Goal: Obtain resource: Obtain resource

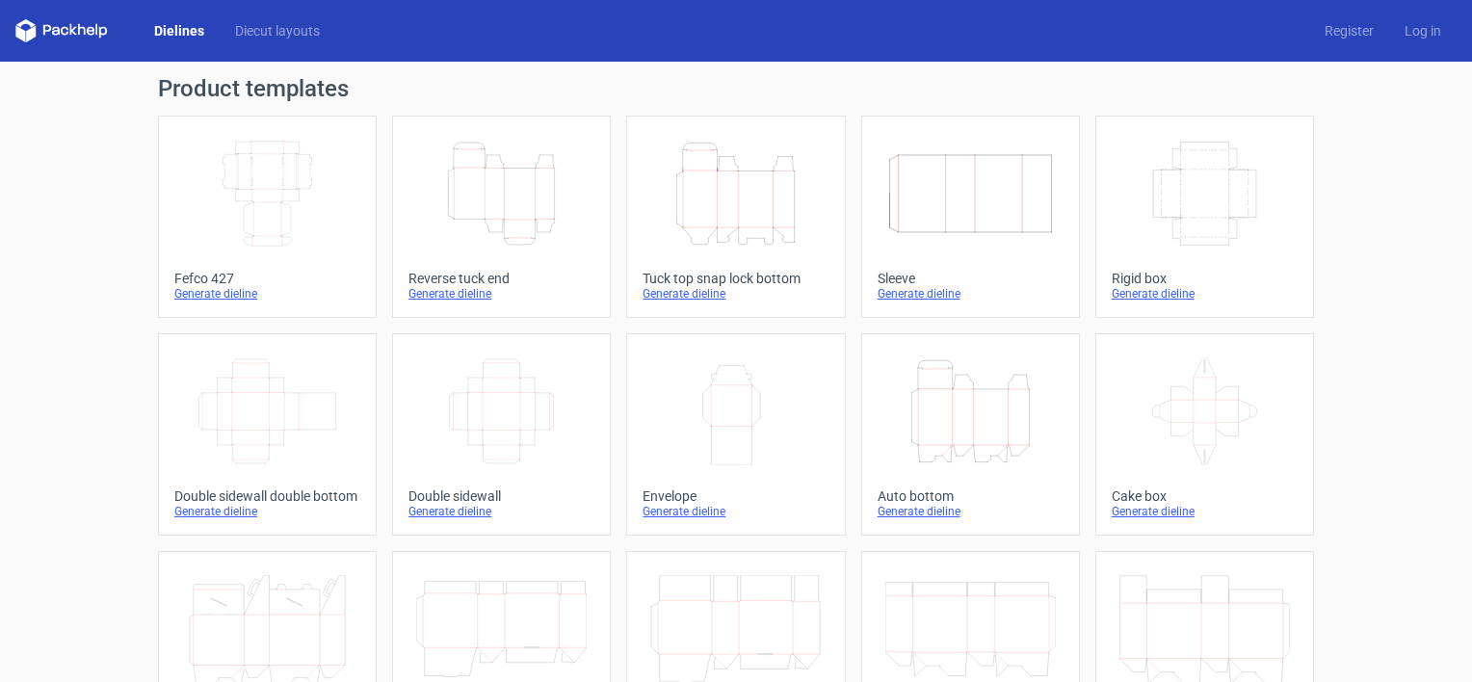
click at [780, 208] on icon "Height Depth Width" at bounding box center [735, 194] width 171 height 108
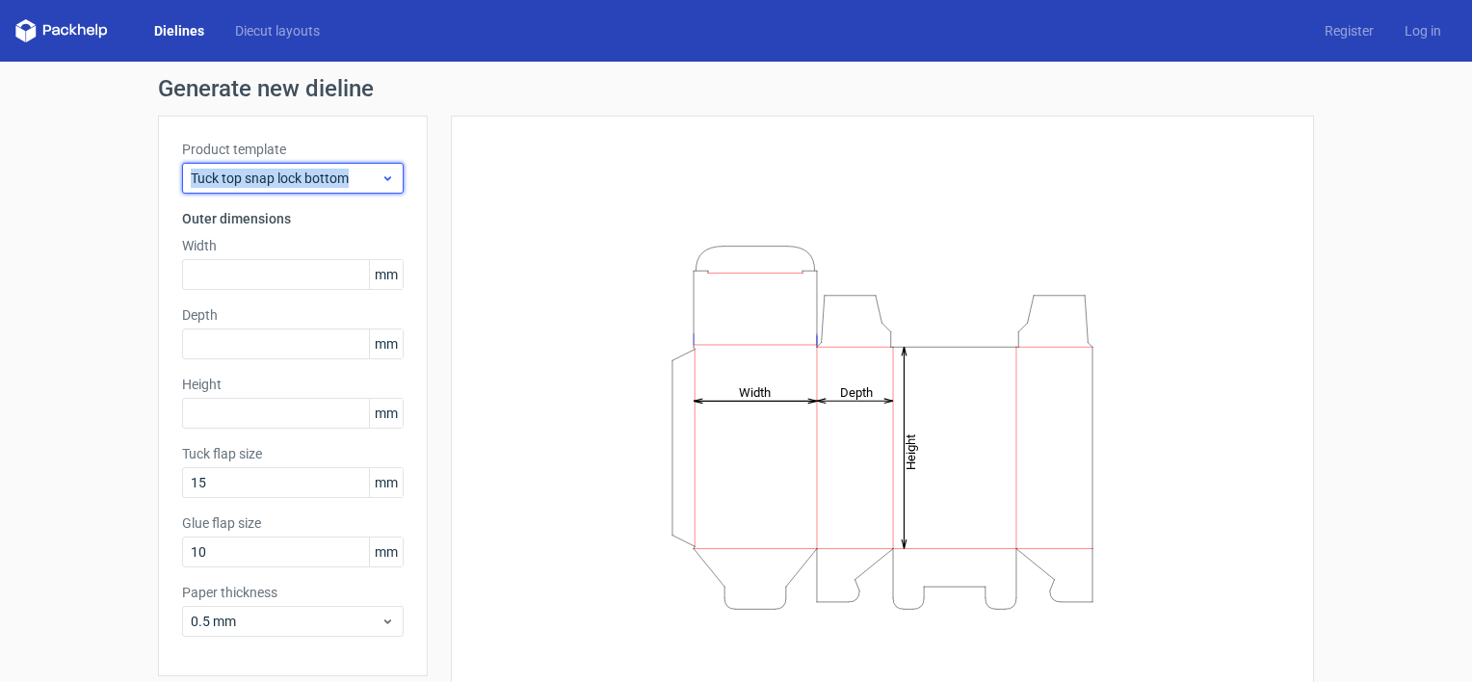
drag, startPoint x: 351, startPoint y: 180, endPoint x: 176, endPoint y: 179, distance: 174.4
click at [182, 179] on div "Tuck top snap lock bottom" at bounding box center [293, 178] width 222 height 31
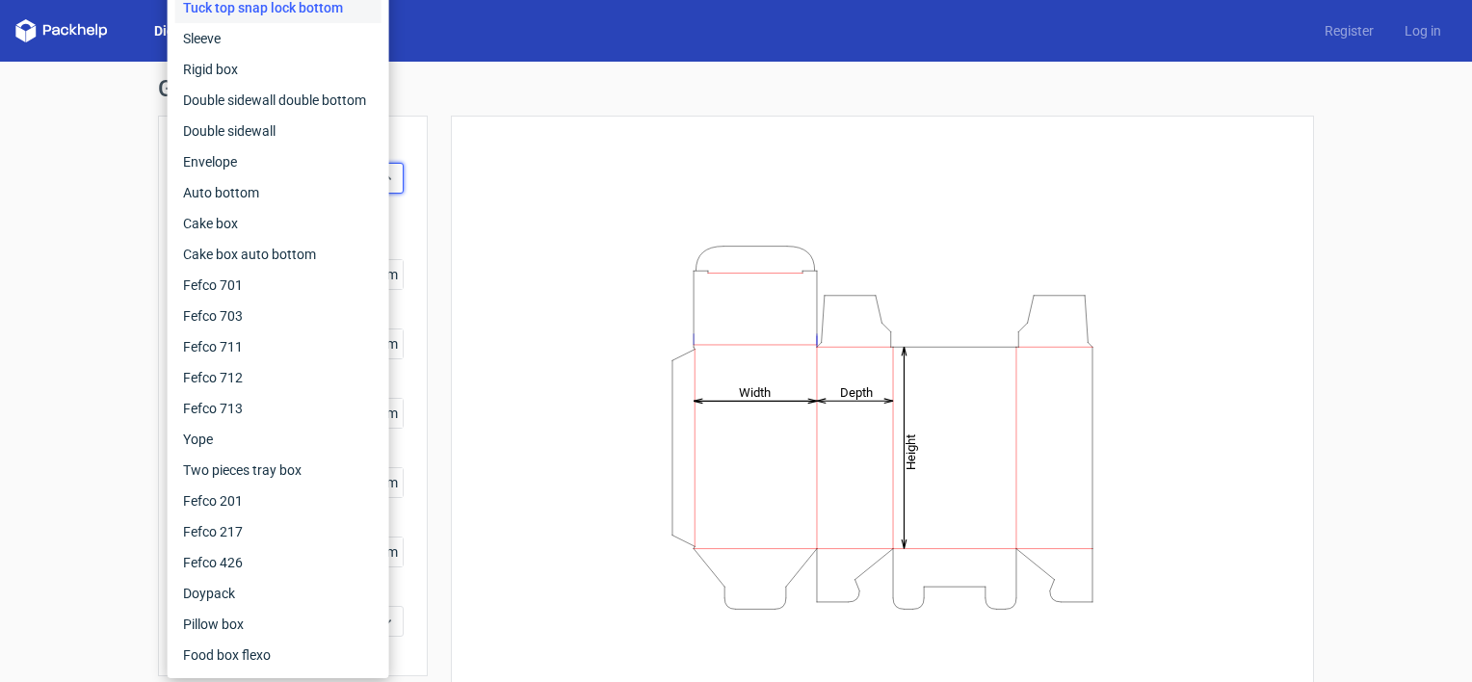
copy span "Tuck top snap lock bottom"
click at [43, 250] on div "Generate new dieline Product template Tuck top snap lock bottom Outer dimension…" at bounding box center [736, 408] width 1472 height 693
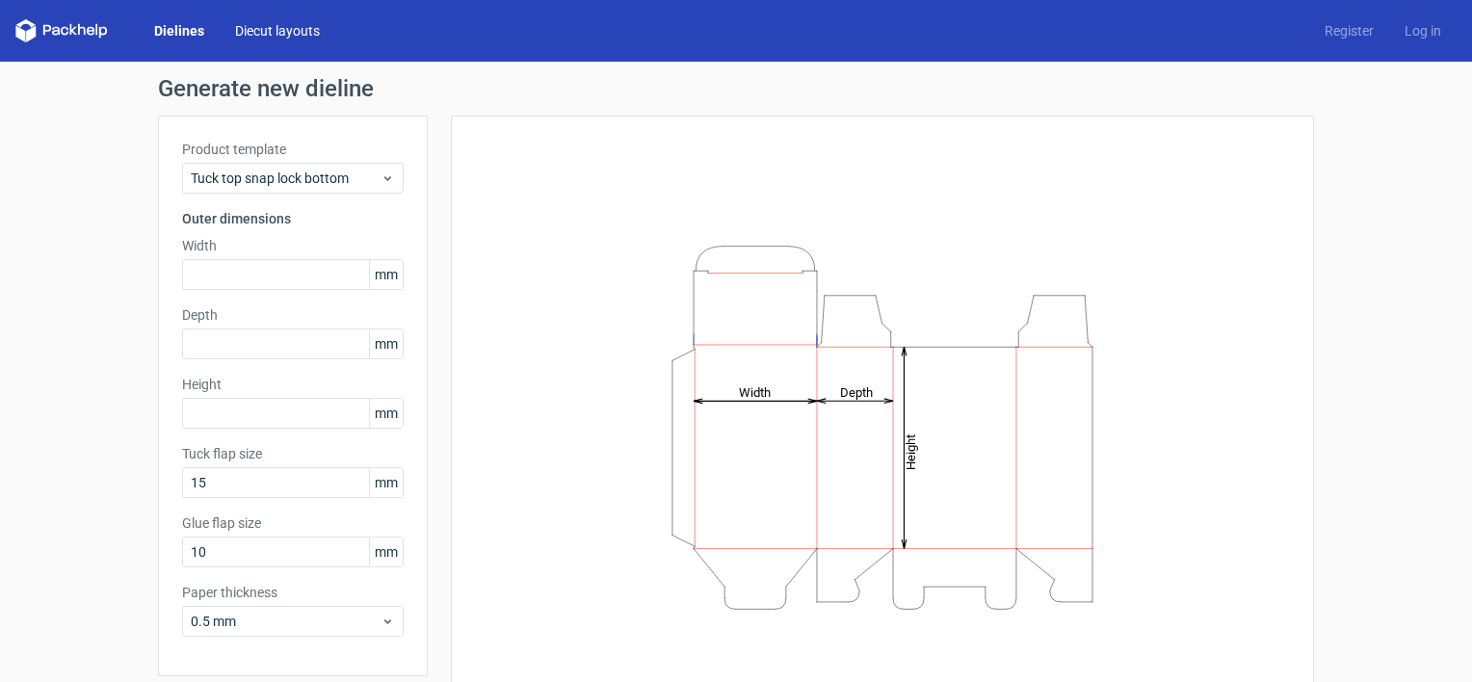
click at [289, 22] on link "Diecut layouts" at bounding box center [278, 30] width 116 height 19
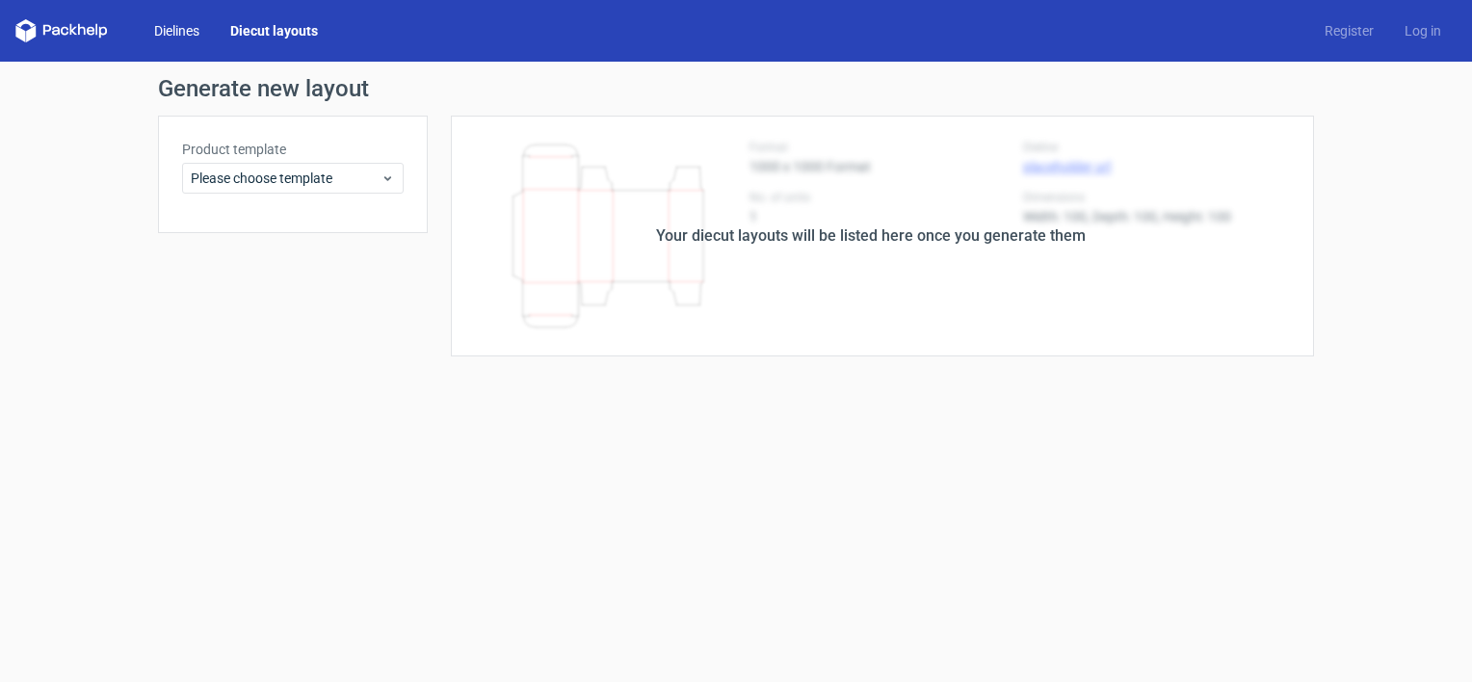
click at [192, 37] on link "Dielines" at bounding box center [177, 30] width 76 height 19
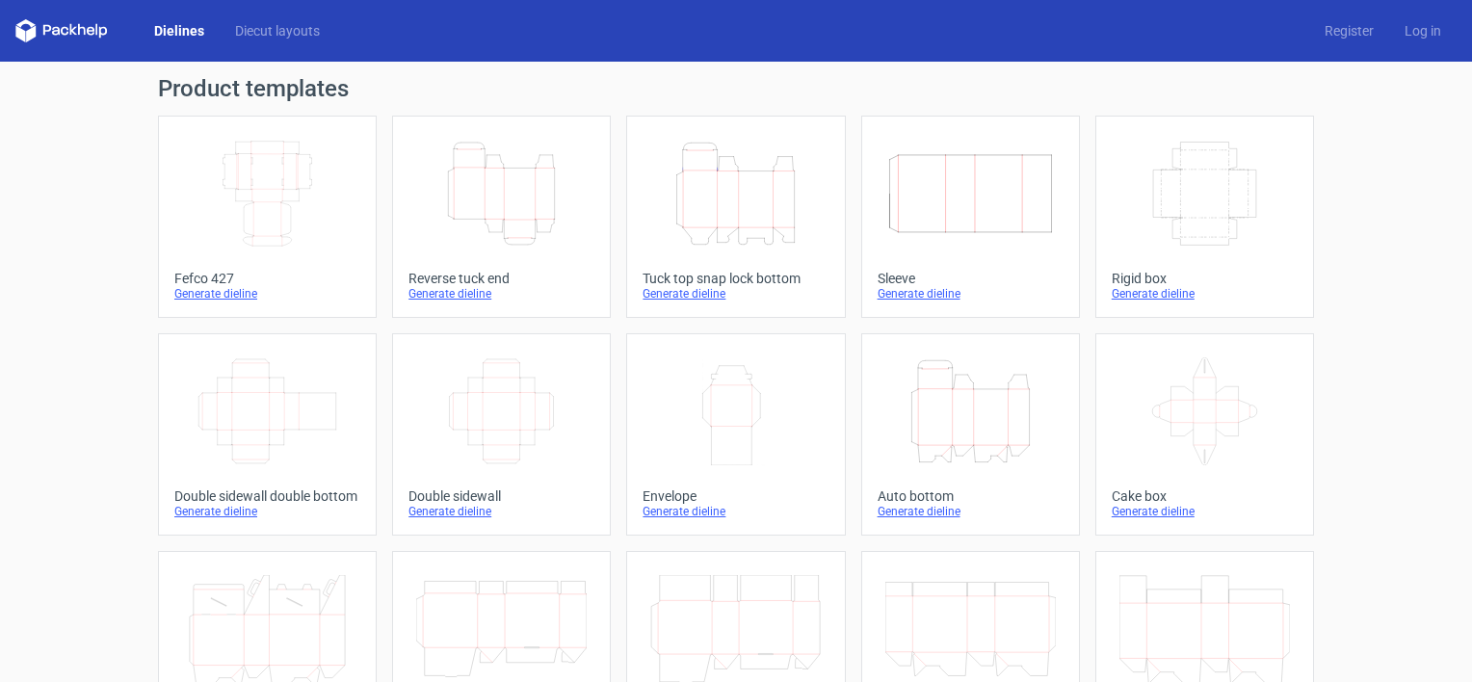
click at [486, 216] on icon "Height Depth Width" at bounding box center [501, 194] width 171 height 108
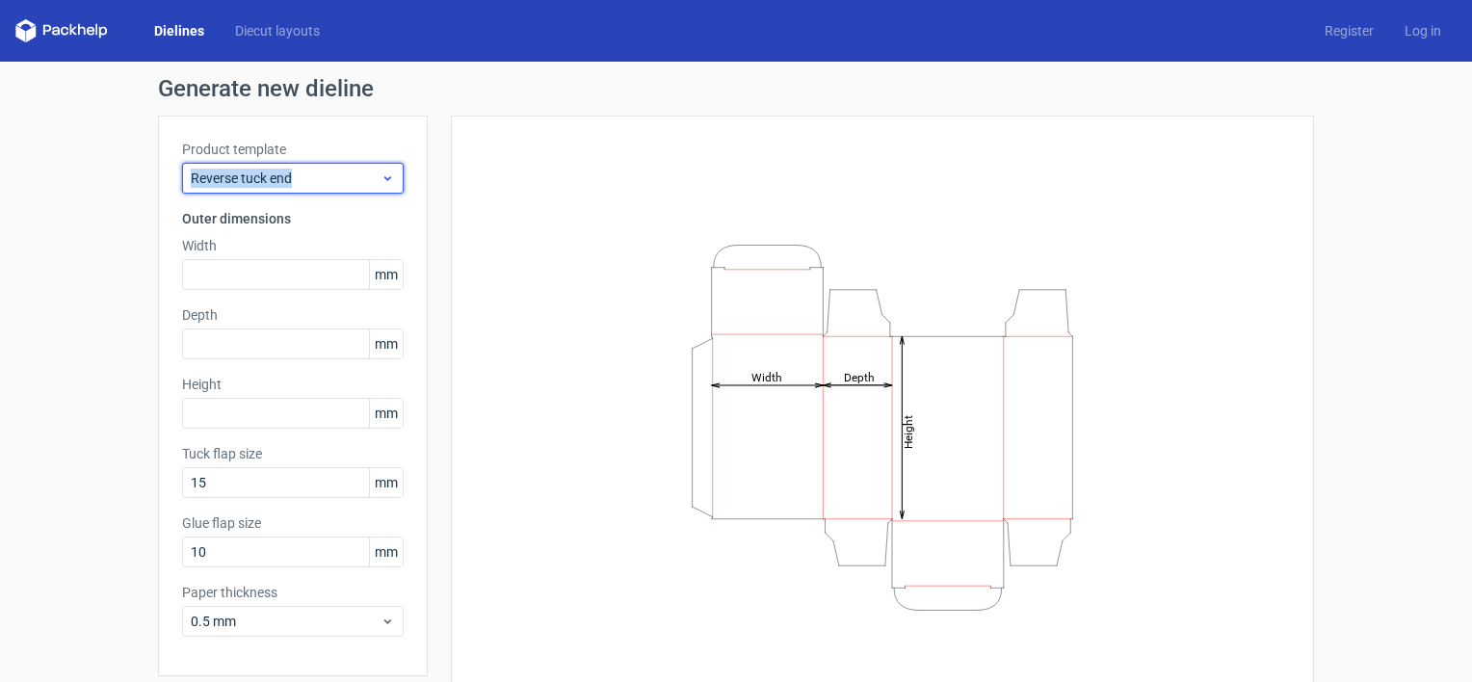
drag, startPoint x: 210, startPoint y: 180, endPoint x: 174, endPoint y: 180, distance: 35.6
click at [182, 180] on div "Reverse tuck end" at bounding box center [293, 178] width 222 height 31
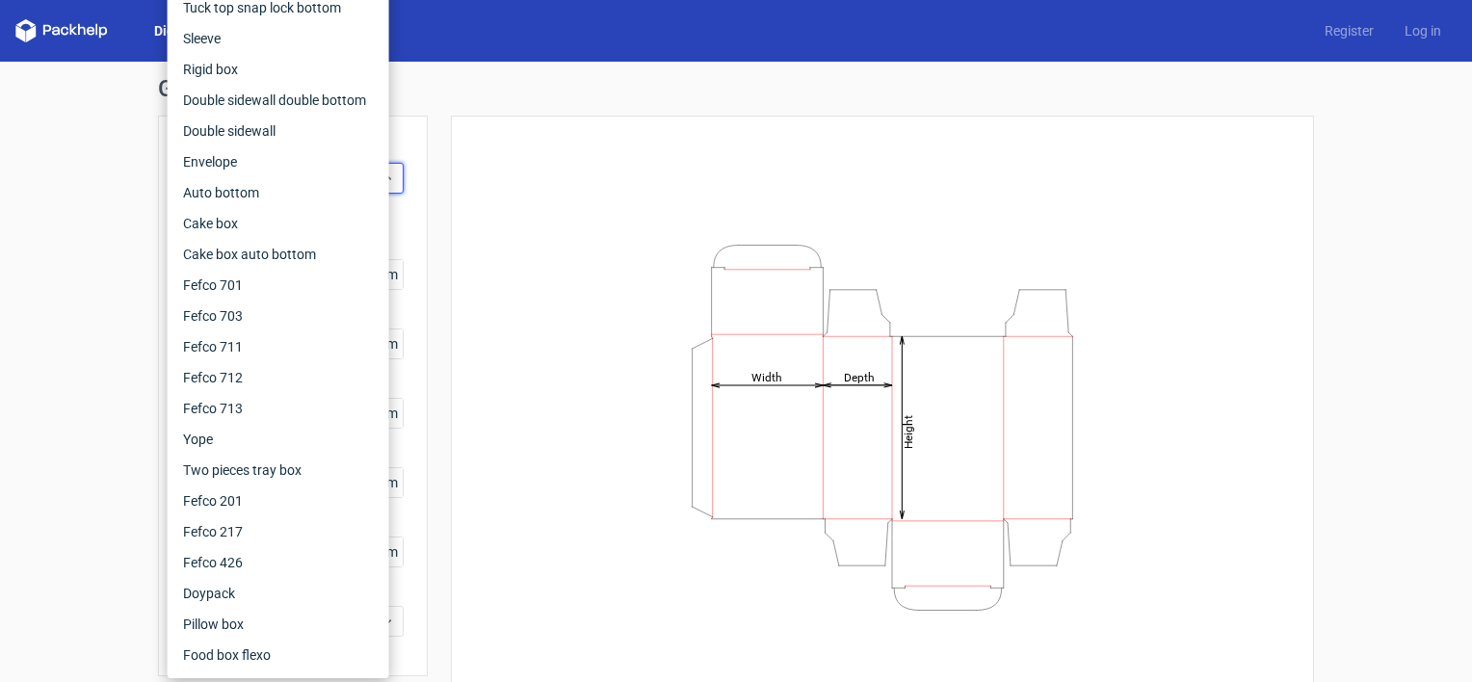
copy span "Reverse tuck end"
click at [624, 196] on div "Height Depth Width" at bounding box center [882, 427] width 815 height 575
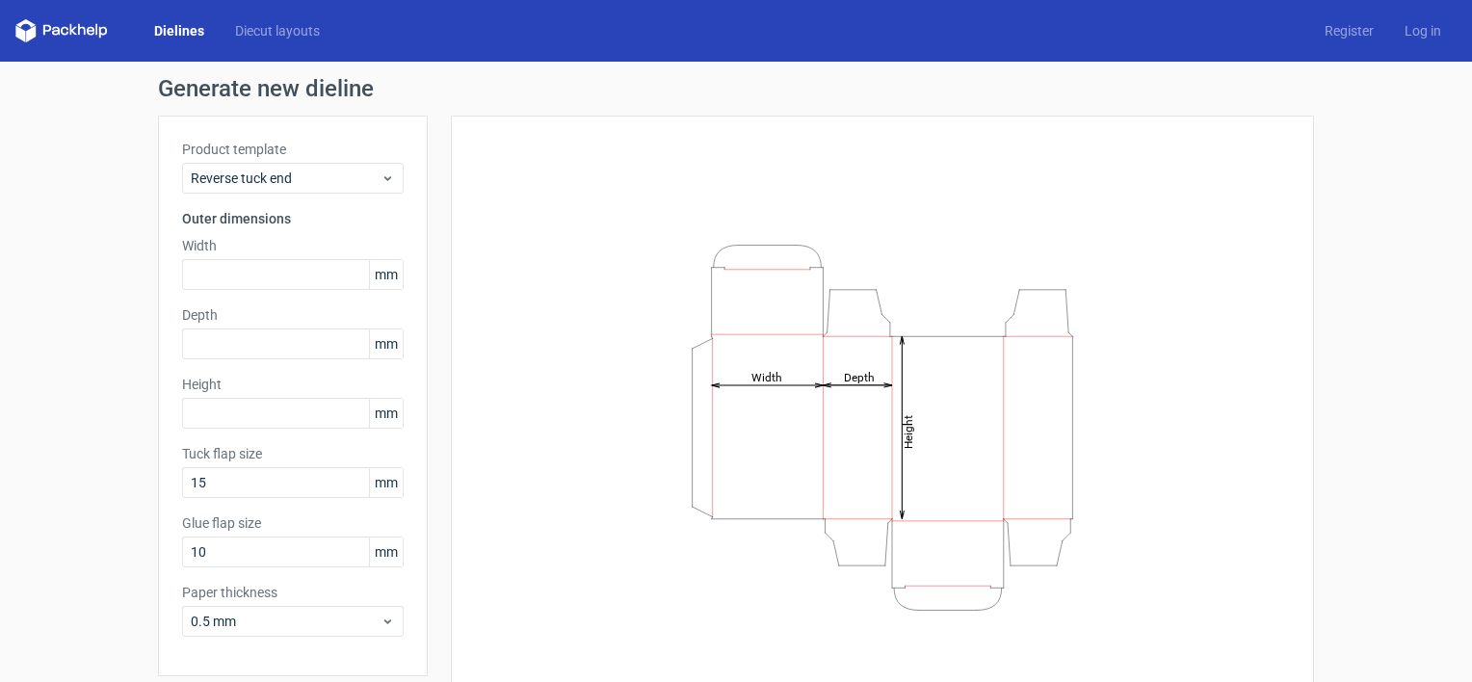
click at [79, 31] on icon at bounding box center [82, 30] width 8 height 12
click at [162, 26] on link "Dielines" at bounding box center [179, 30] width 81 height 19
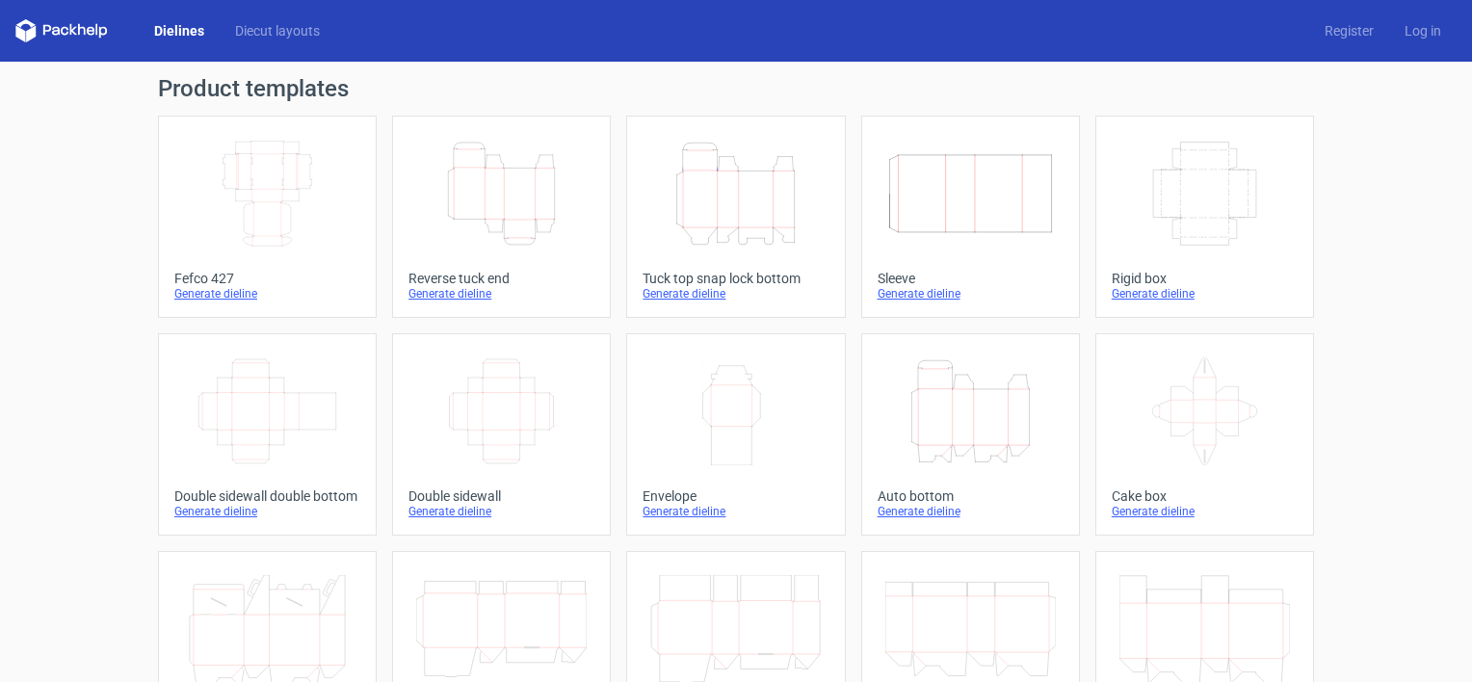
click at [92, 193] on div "Product templates Width Depth Height Fefco 427 Generate dieline Height Depth Wi…" at bounding box center [736, 633] width 1472 height 1143
click at [505, 204] on icon "Height Depth Width" at bounding box center [501, 194] width 171 height 108
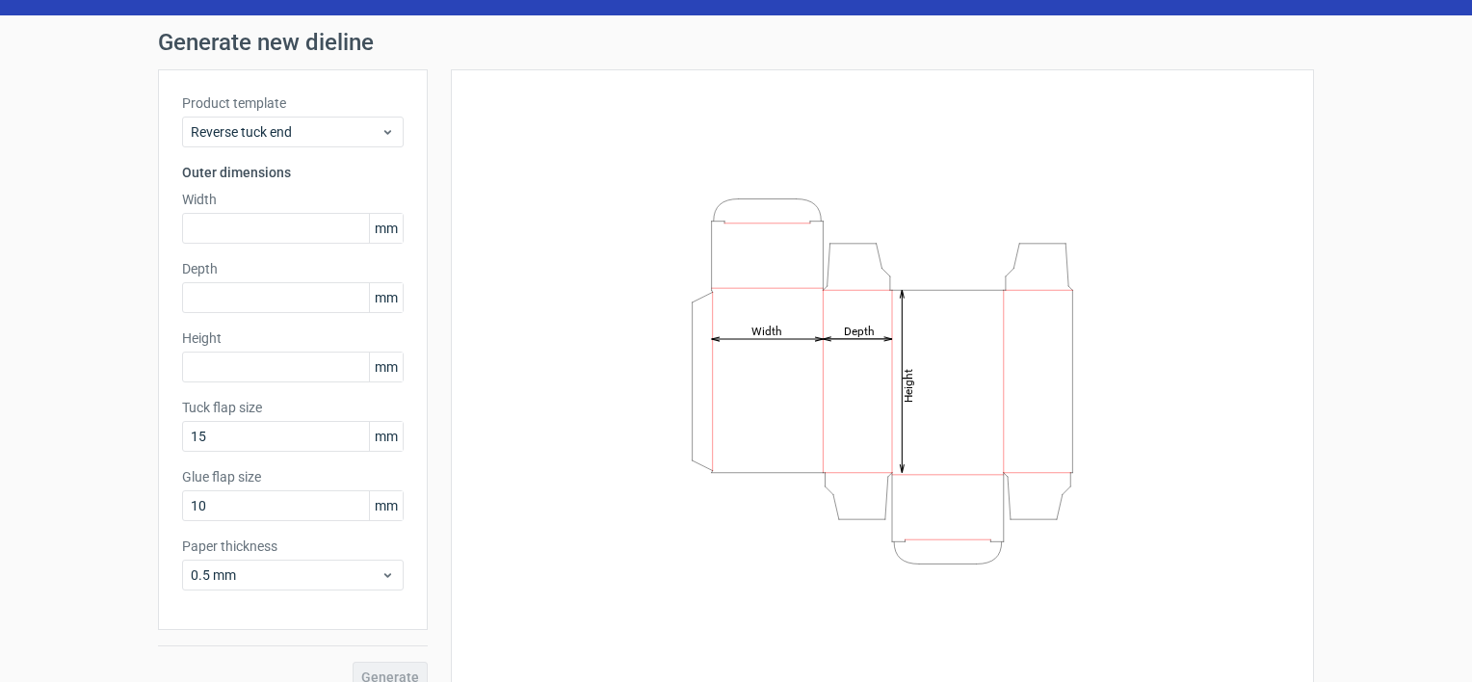
scroll to position [71, 0]
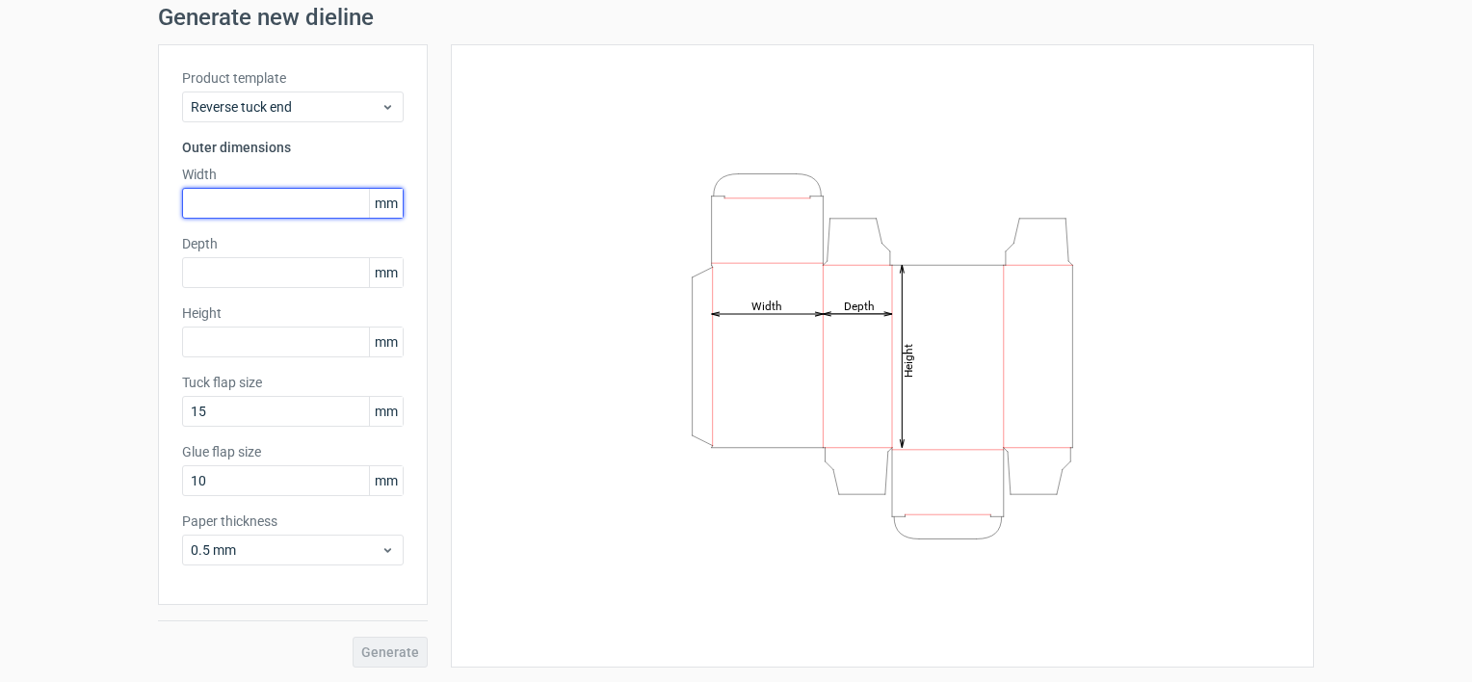
click at [266, 206] on input "text" at bounding box center [293, 203] width 222 height 31
type input "70"
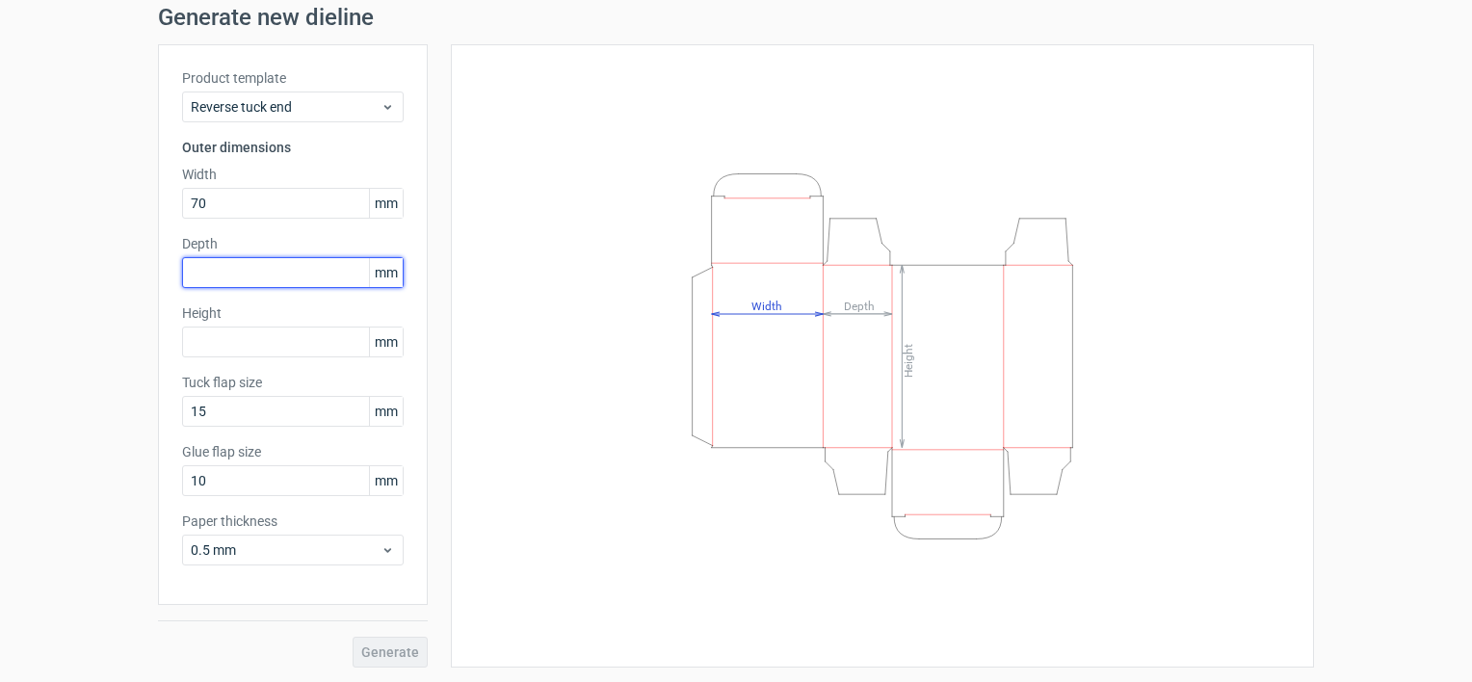
click at [247, 266] on input "text" at bounding box center [293, 272] width 222 height 31
type input "25"
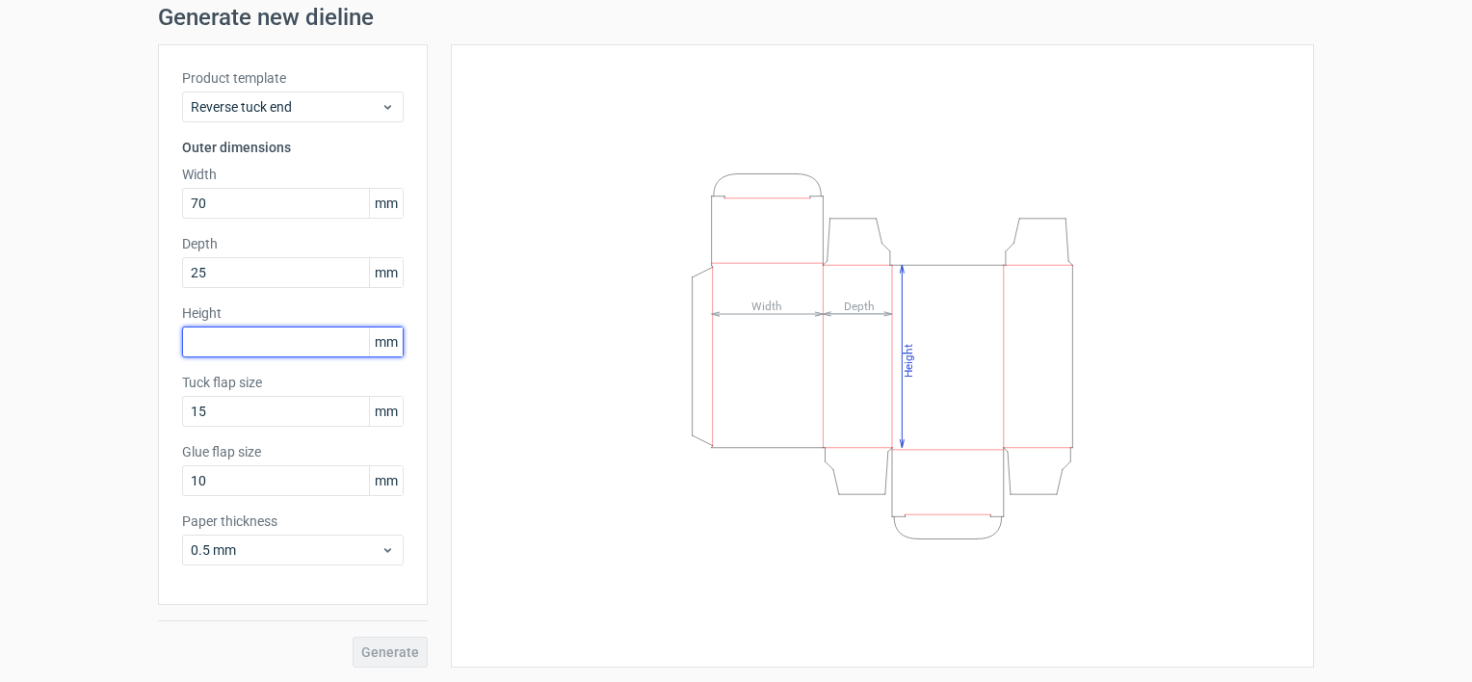
click at [222, 344] on input "text" at bounding box center [293, 342] width 222 height 31
type input "100"
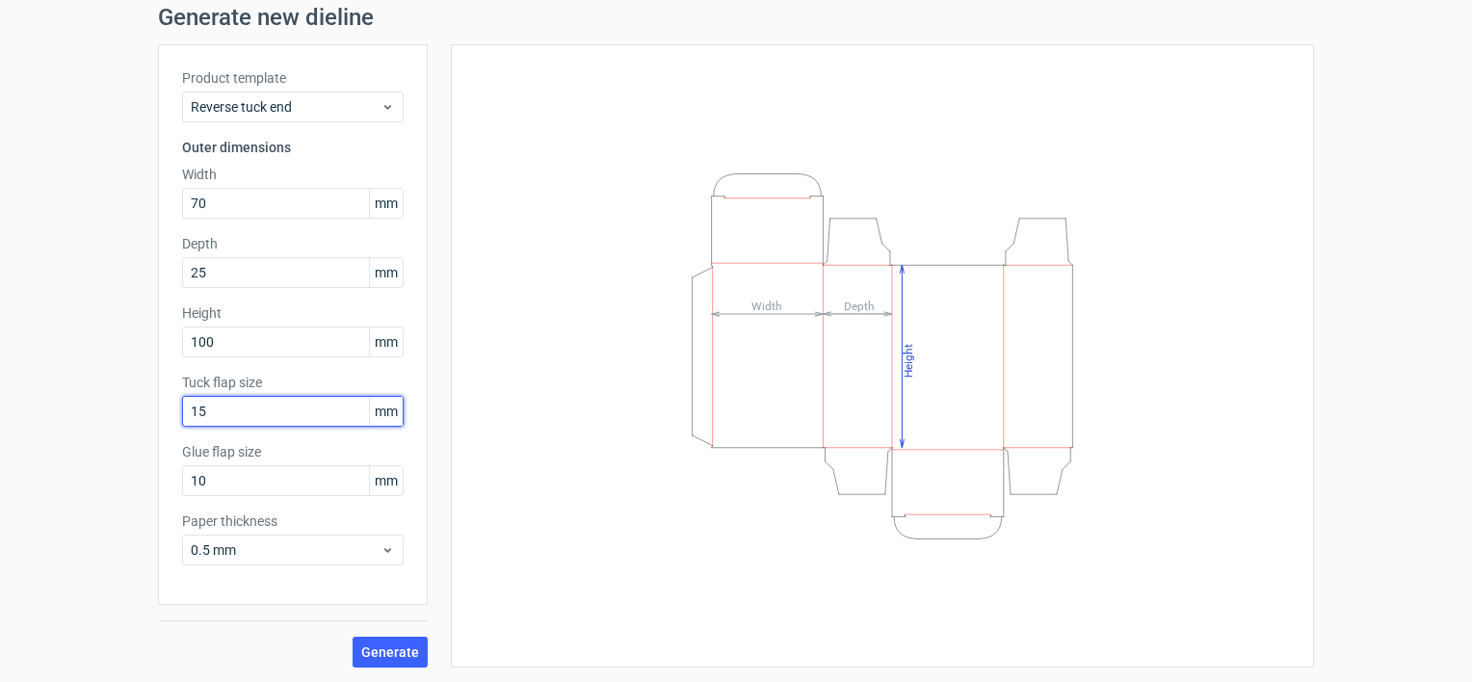
click at [220, 420] on input "15" at bounding box center [293, 411] width 222 height 31
drag, startPoint x: 218, startPoint y: 412, endPoint x: 159, endPoint y: 414, distance: 58.8
click at [159, 414] on div "Product template Reverse tuck end Outer dimensions Width 70 mm Depth 25 mm Heig…" at bounding box center [293, 324] width 270 height 561
type input "10"
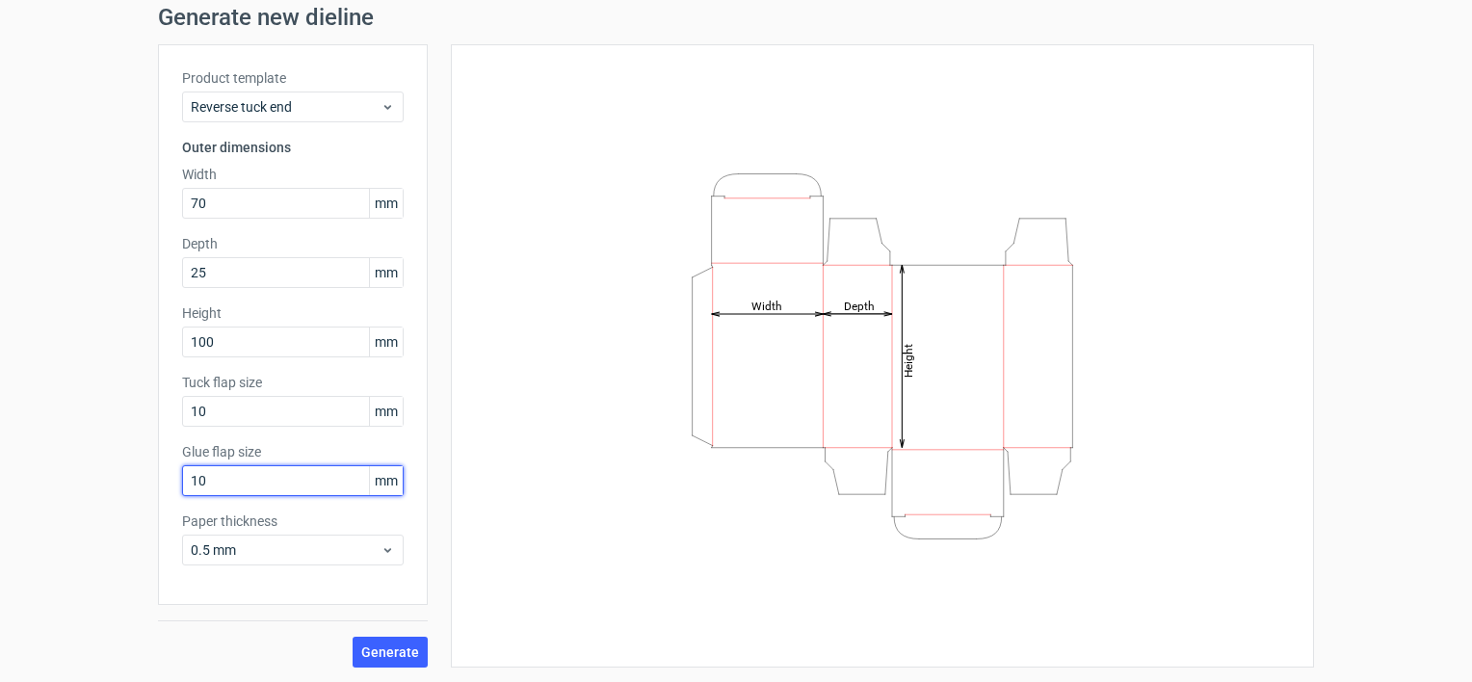
drag, startPoint x: 247, startPoint y: 474, endPoint x: 179, endPoint y: 484, distance: 68.1
click at [182, 484] on input "10" at bounding box center [293, 480] width 222 height 31
type input "10"
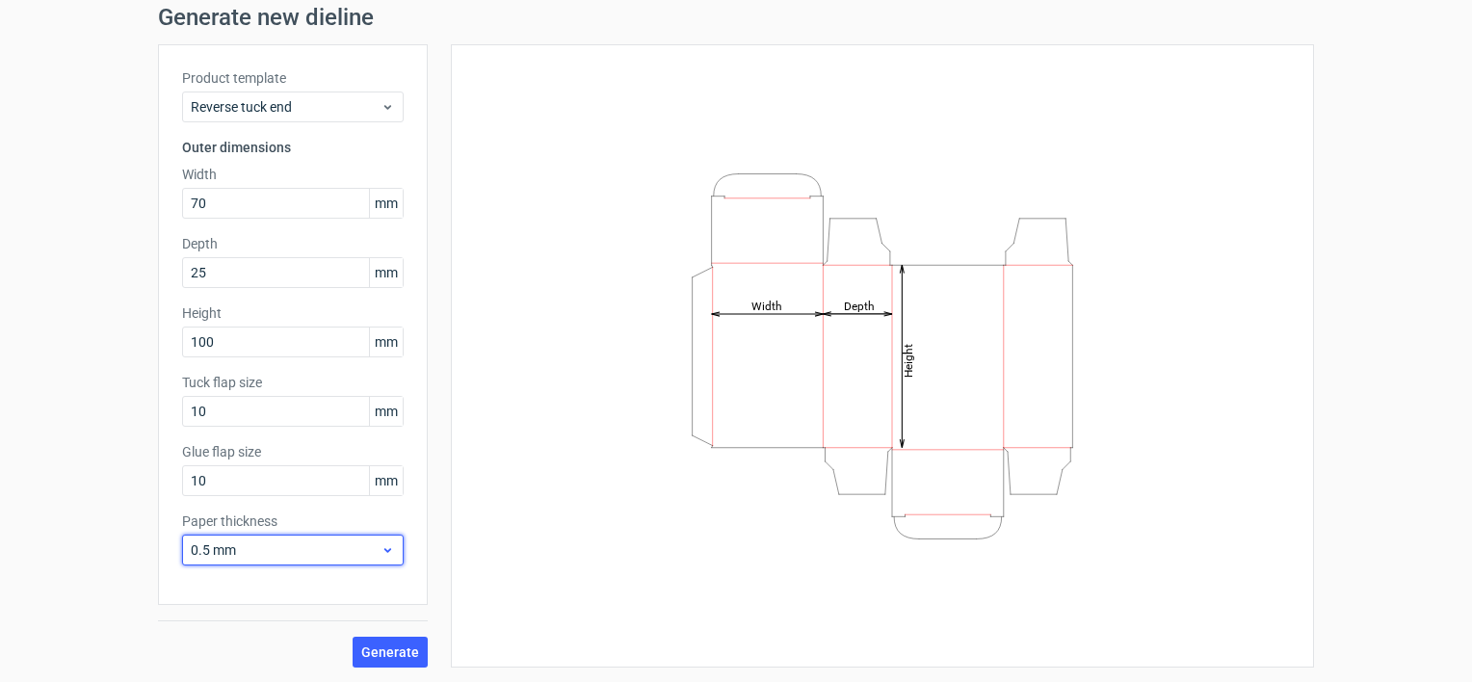
click at [230, 551] on span "0.5 mm" at bounding box center [286, 549] width 190 height 19
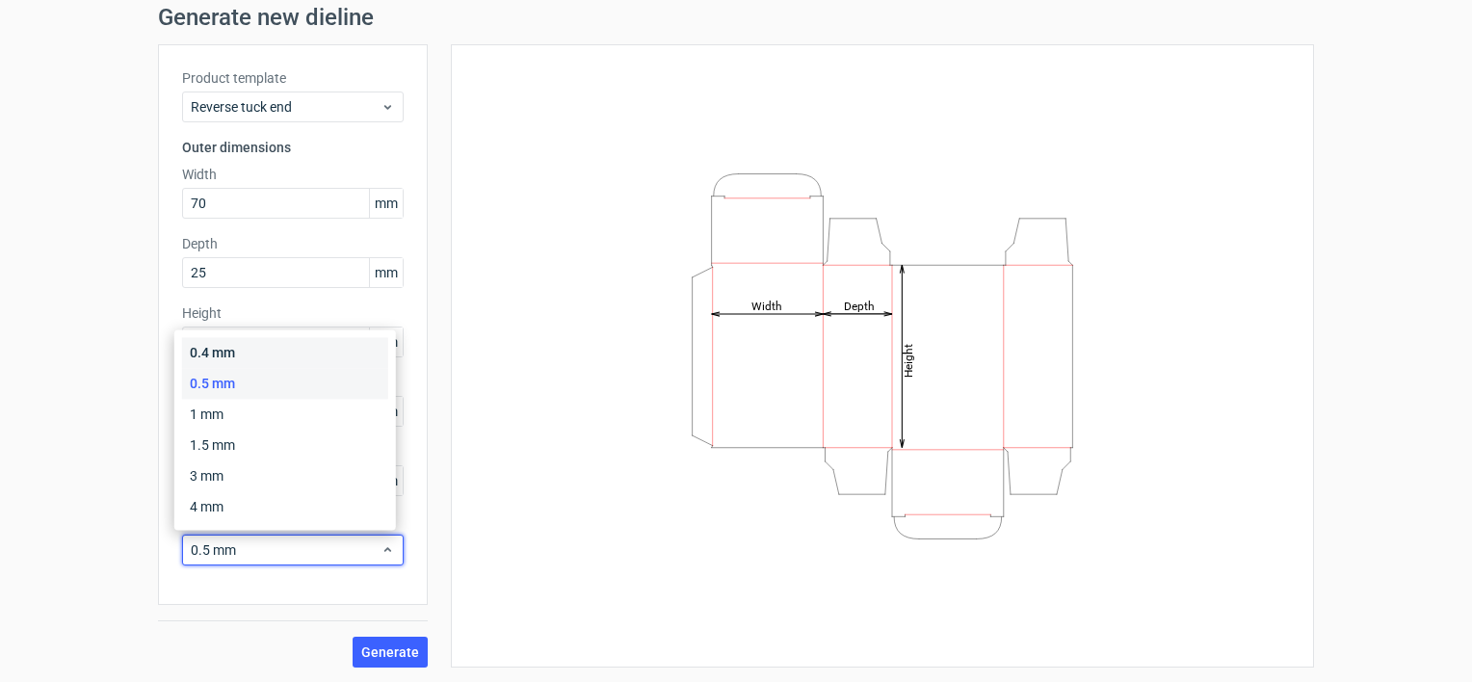
click at [284, 365] on div "0.4 mm" at bounding box center [285, 352] width 206 height 31
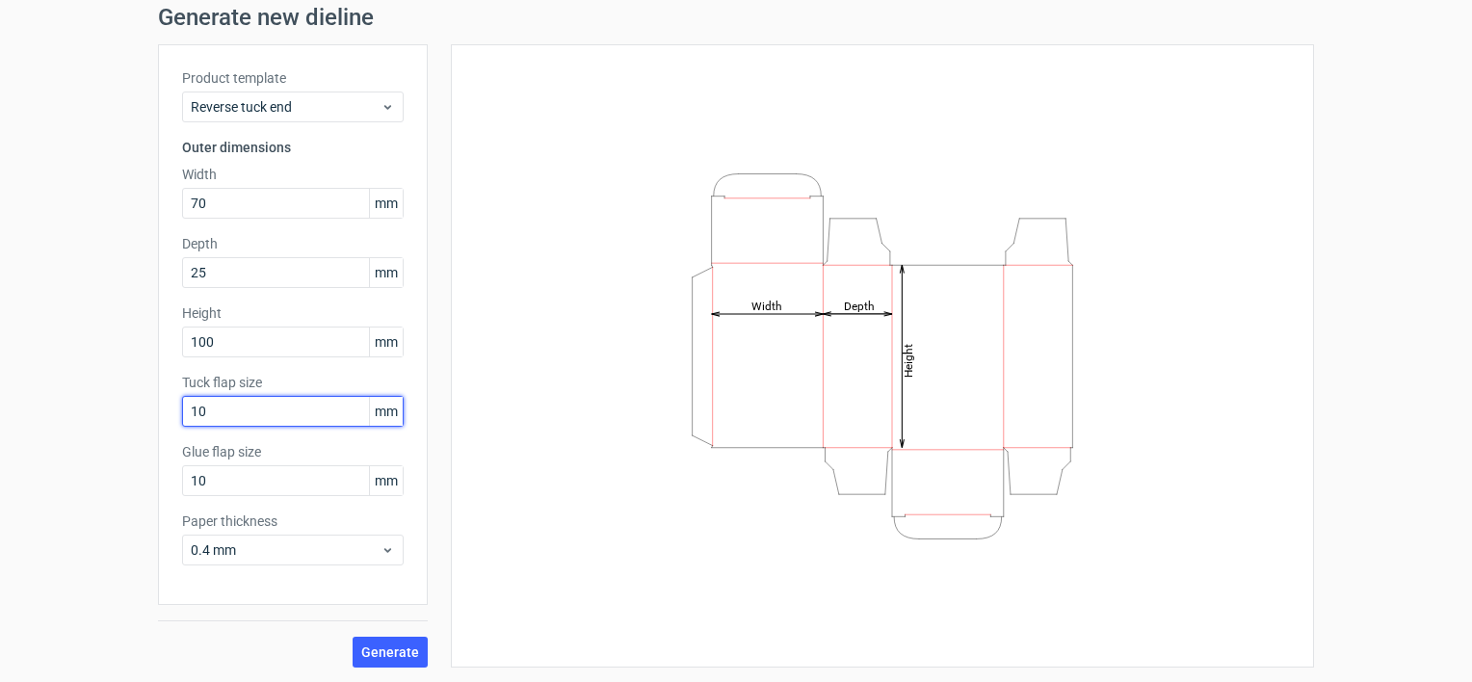
click at [233, 417] on input "10" at bounding box center [293, 411] width 222 height 31
type input "1"
click at [353, 637] on button "Generate" at bounding box center [390, 652] width 75 height 31
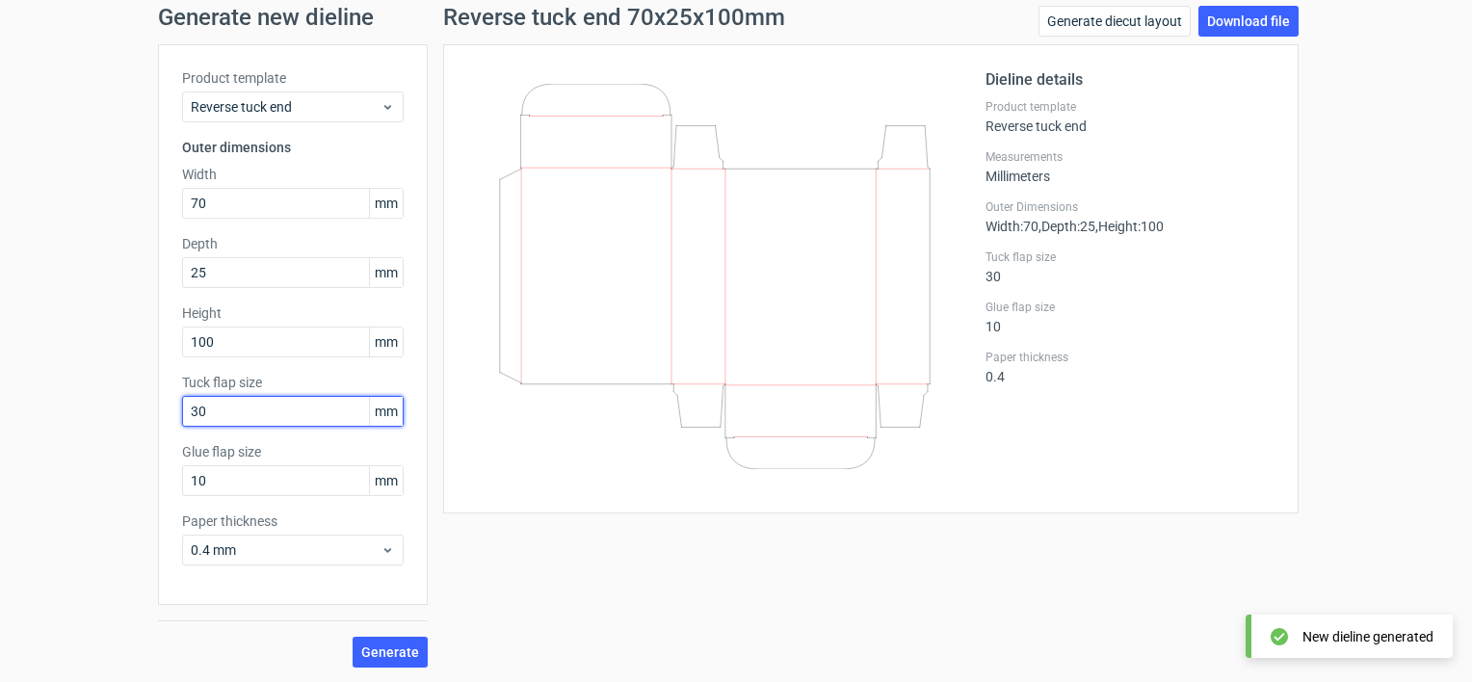
drag, startPoint x: 209, startPoint y: 411, endPoint x: 100, endPoint y: 414, distance: 108.9
click at [122, 412] on div "Generate new dieline Product template Reverse tuck end Outer dimensions Width 7…" at bounding box center [736, 336] width 1472 height 693
type input "10"
click at [353, 637] on button "Generate" at bounding box center [390, 652] width 75 height 31
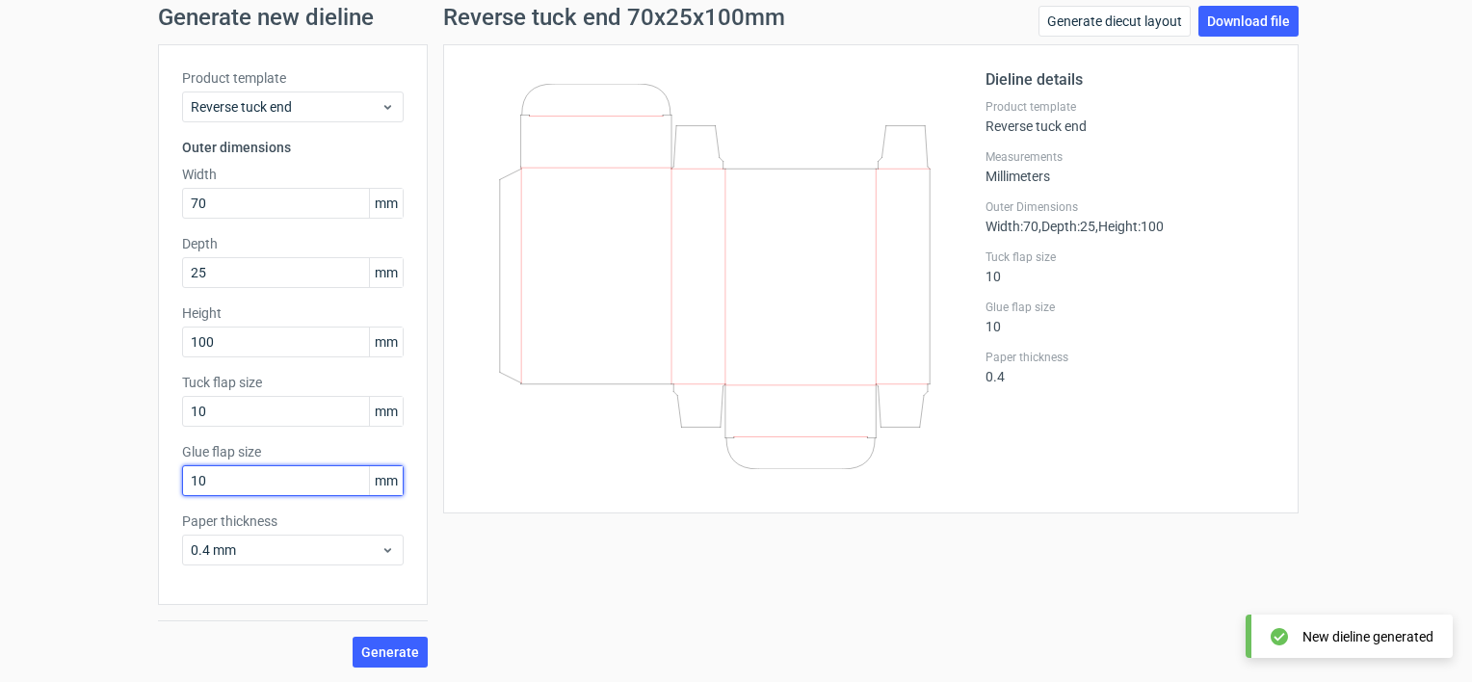
drag, startPoint x: 231, startPoint y: 482, endPoint x: 177, endPoint y: 487, distance: 54.2
click at [182, 487] on input "10" at bounding box center [293, 480] width 222 height 31
click at [353, 637] on button "Generate" at bounding box center [390, 652] width 75 height 31
click at [1251, 291] on div "Dieline details Product template Reverse tuck end Measurements Millimeters Oute…" at bounding box center [1130, 275] width 289 height 414
click at [1026, 172] on div "Measurements Millimeters" at bounding box center [1130, 166] width 289 height 35
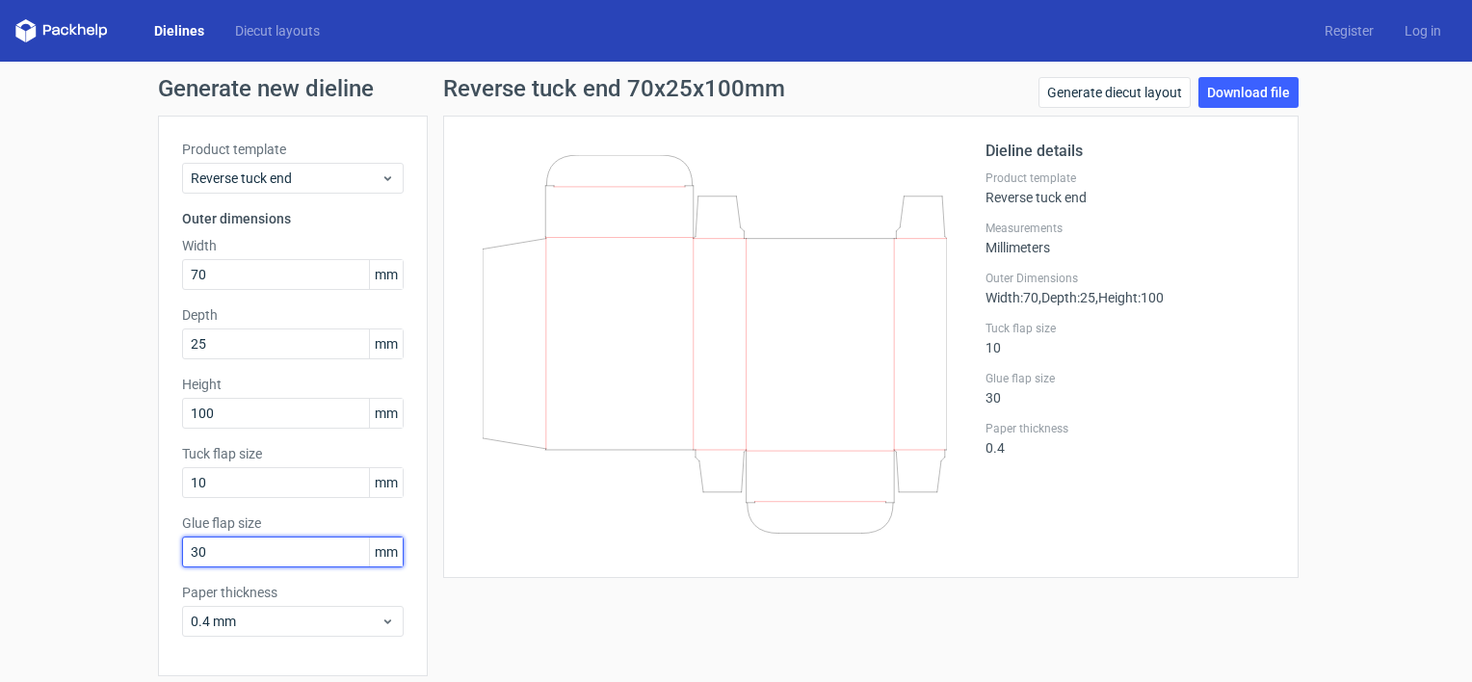
click at [85, 541] on div "Generate new dieline Product template Reverse tuck end Outer dimensions Width 7…" at bounding box center [736, 408] width 1472 height 693
type input "10"
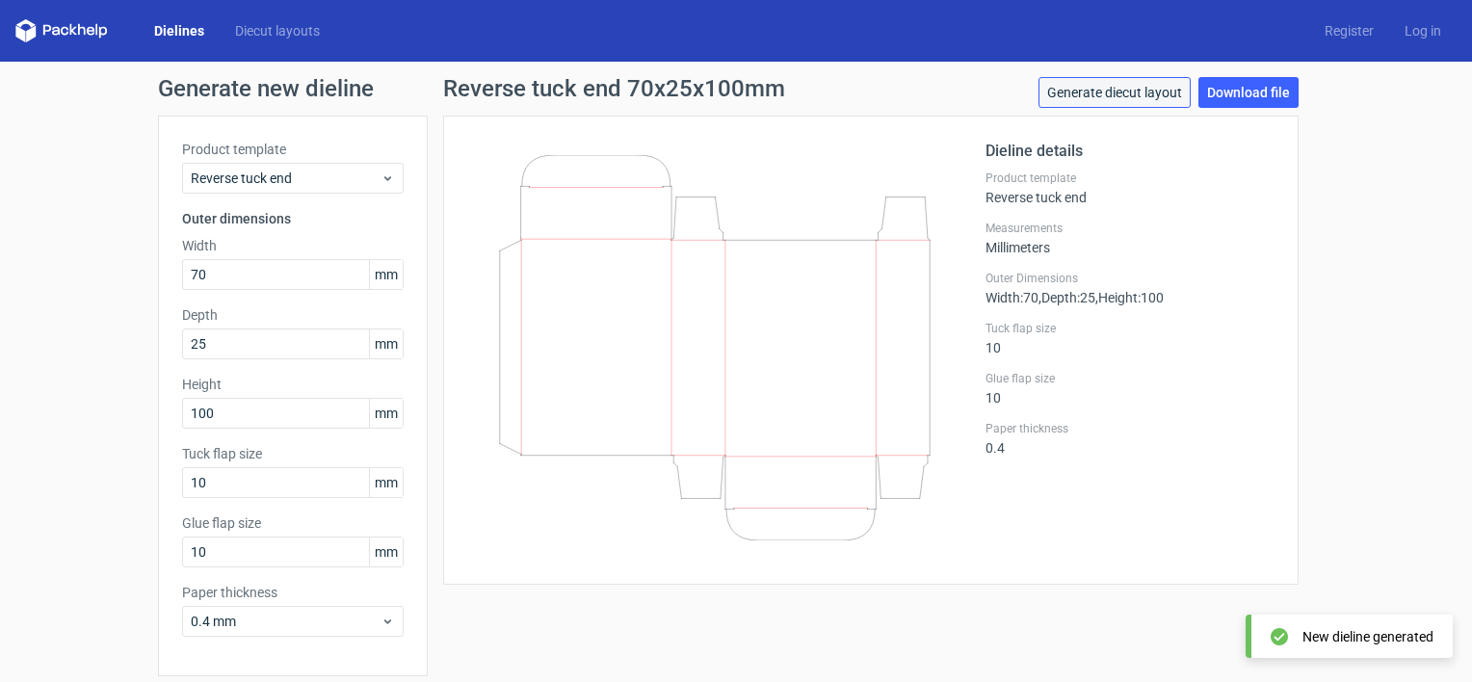
click at [1141, 89] on link "Generate diecut layout" at bounding box center [1115, 92] width 152 height 31
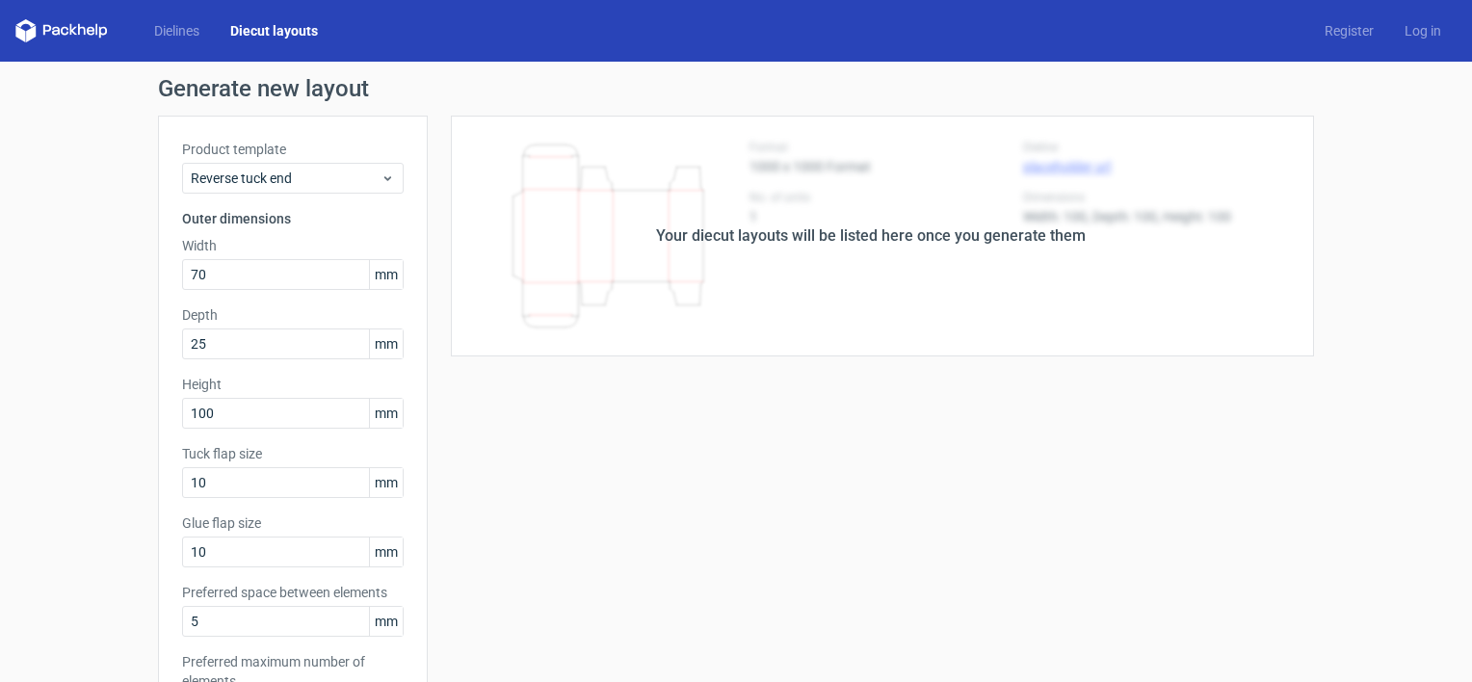
scroll to position [493, 0]
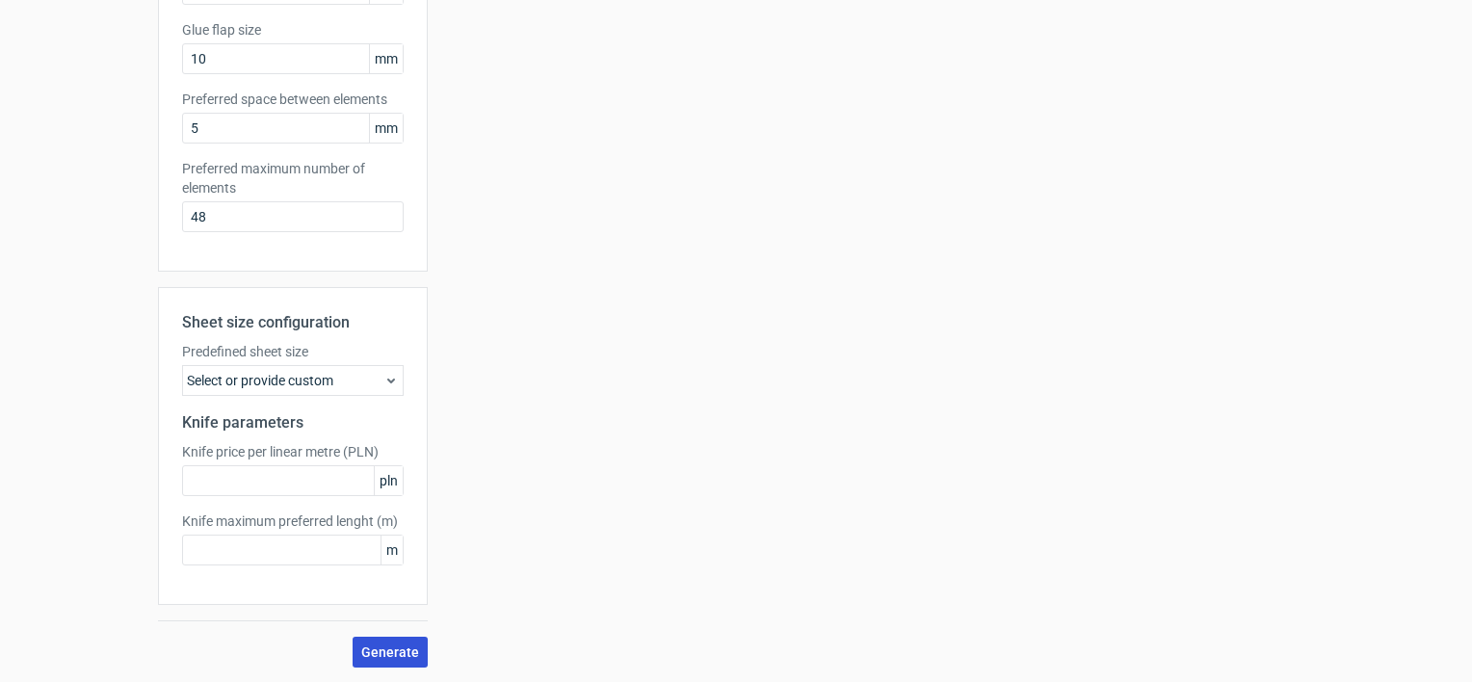
click at [398, 645] on span "Generate" at bounding box center [390, 651] width 58 height 13
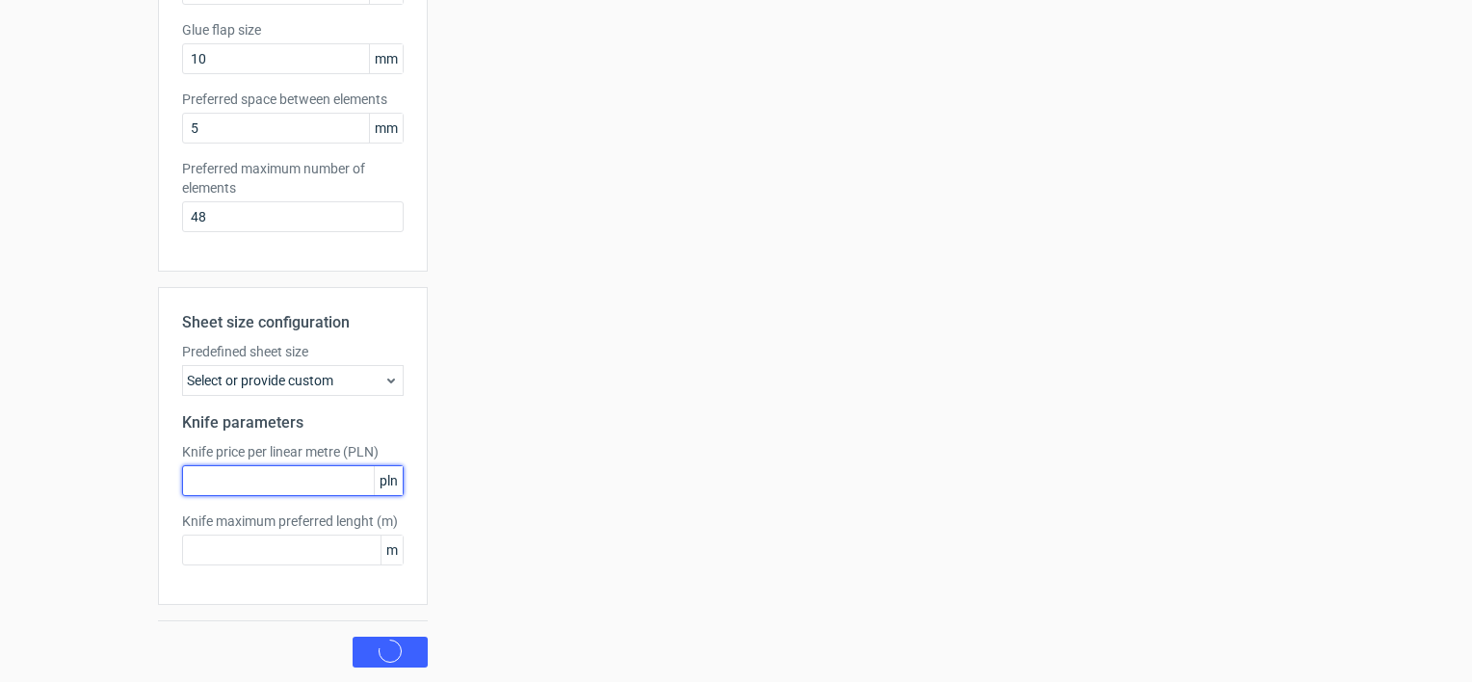
click at [302, 487] on input "text" at bounding box center [293, 480] width 222 height 31
click at [304, 382] on div "Select or provide custom" at bounding box center [293, 380] width 222 height 31
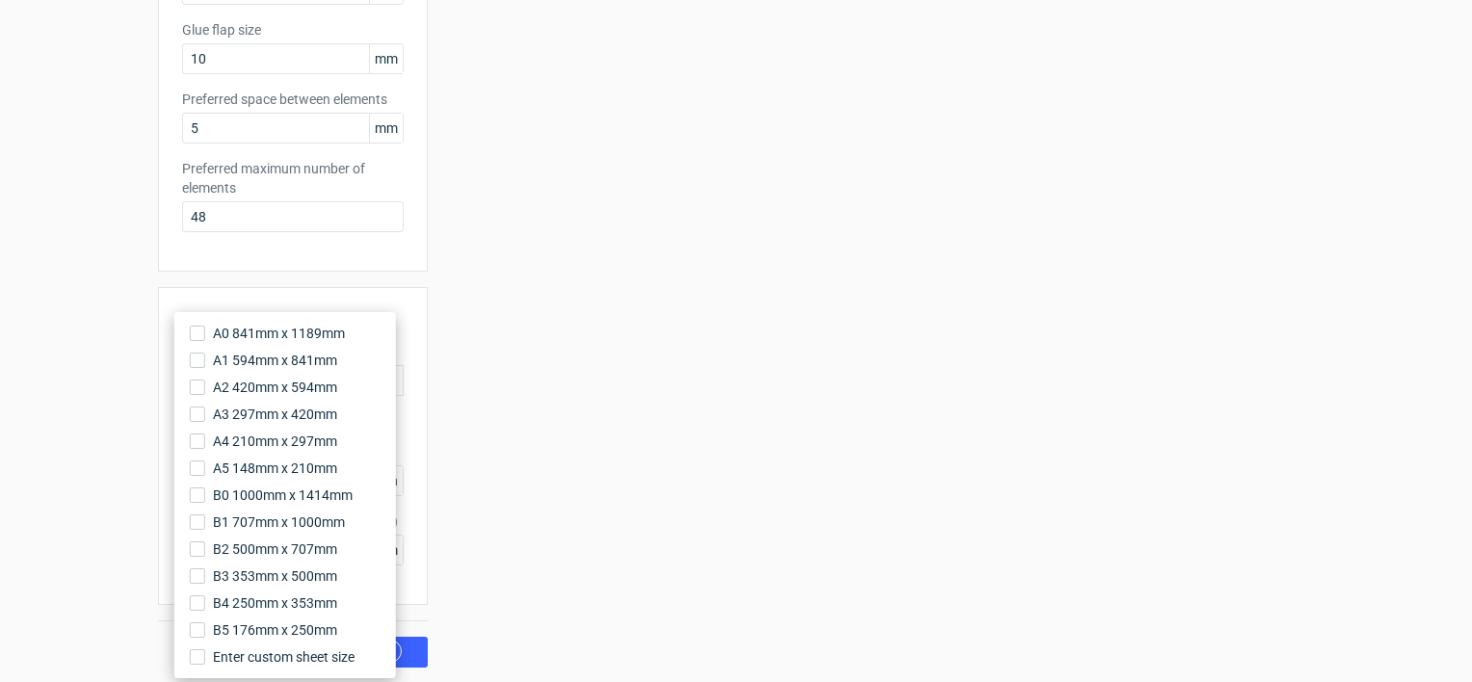
click at [465, 310] on div "Your diecut layouts will be listed here once you generate them Height Depth Wid…" at bounding box center [871, 144] width 886 height 1045
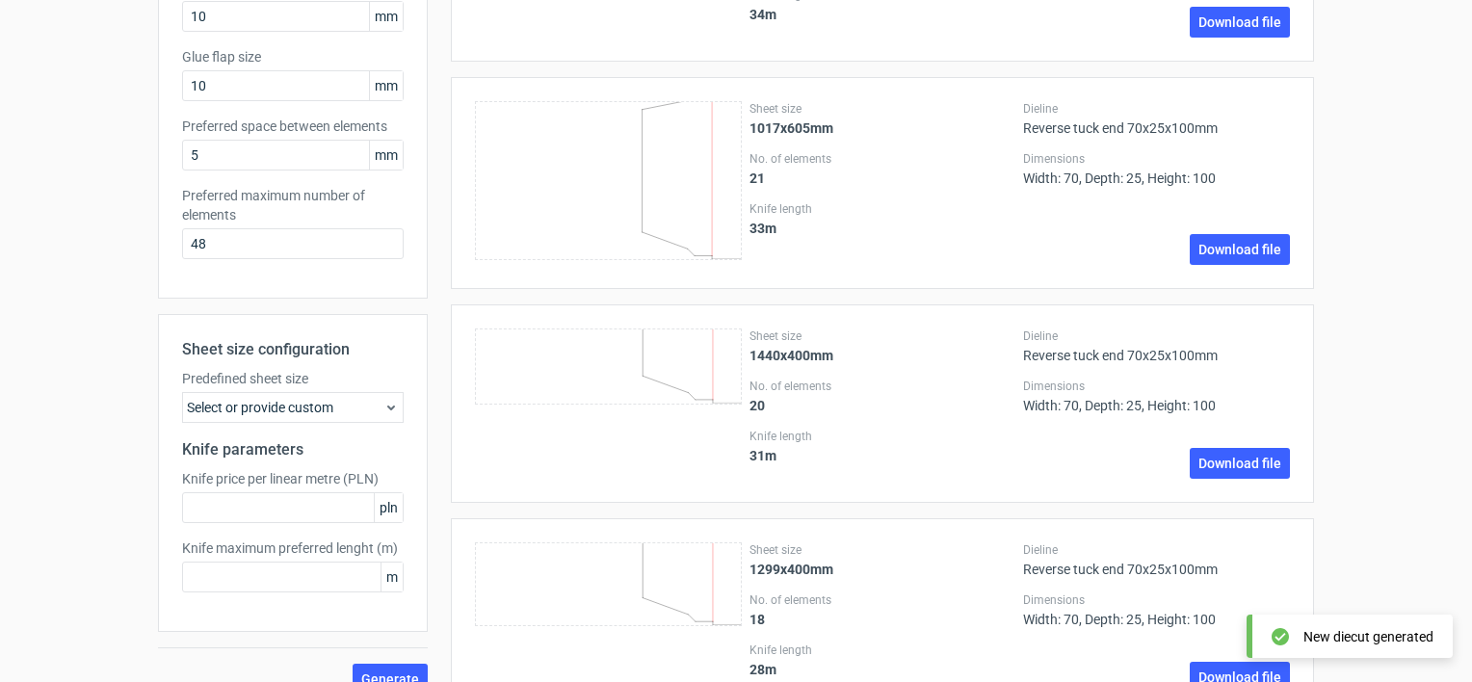
scroll to position [771, 0]
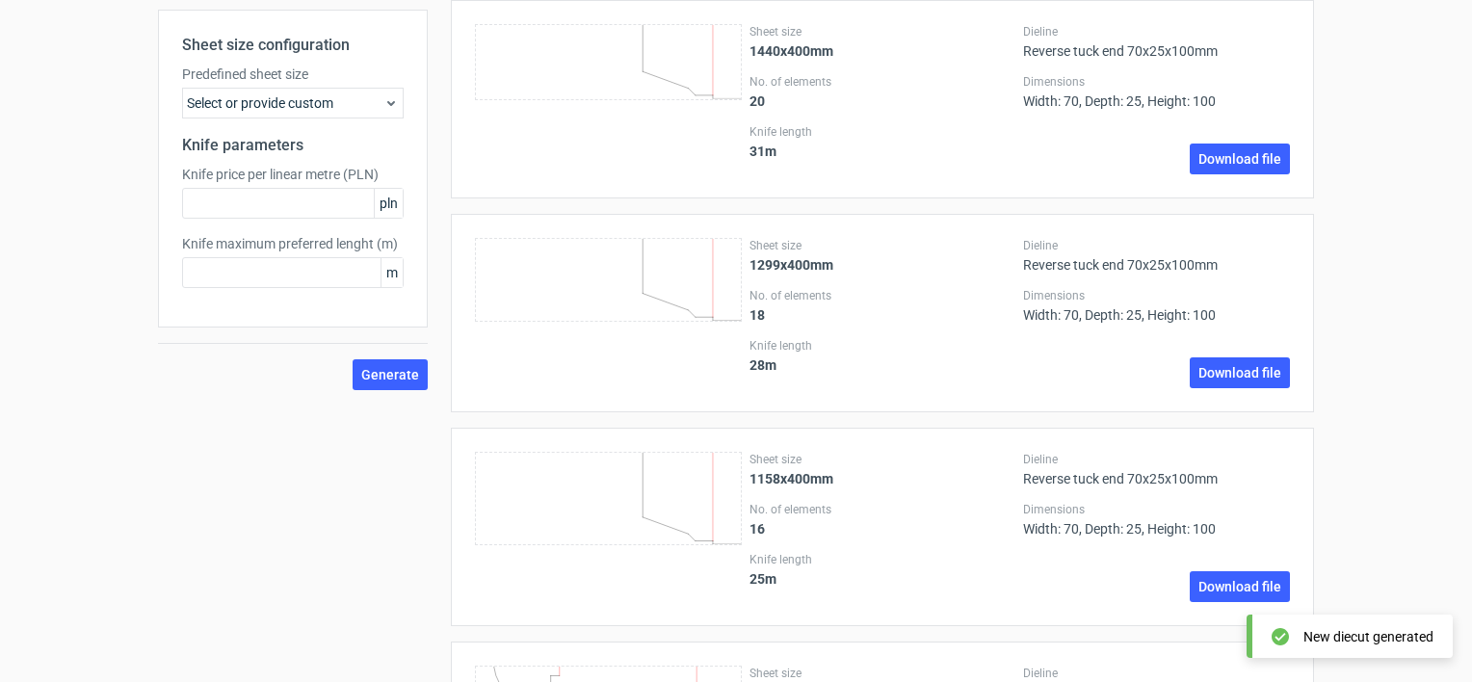
click at [307, 106] on div "Select or provide custom" at bounding box center [293, 103] width 222 height 31
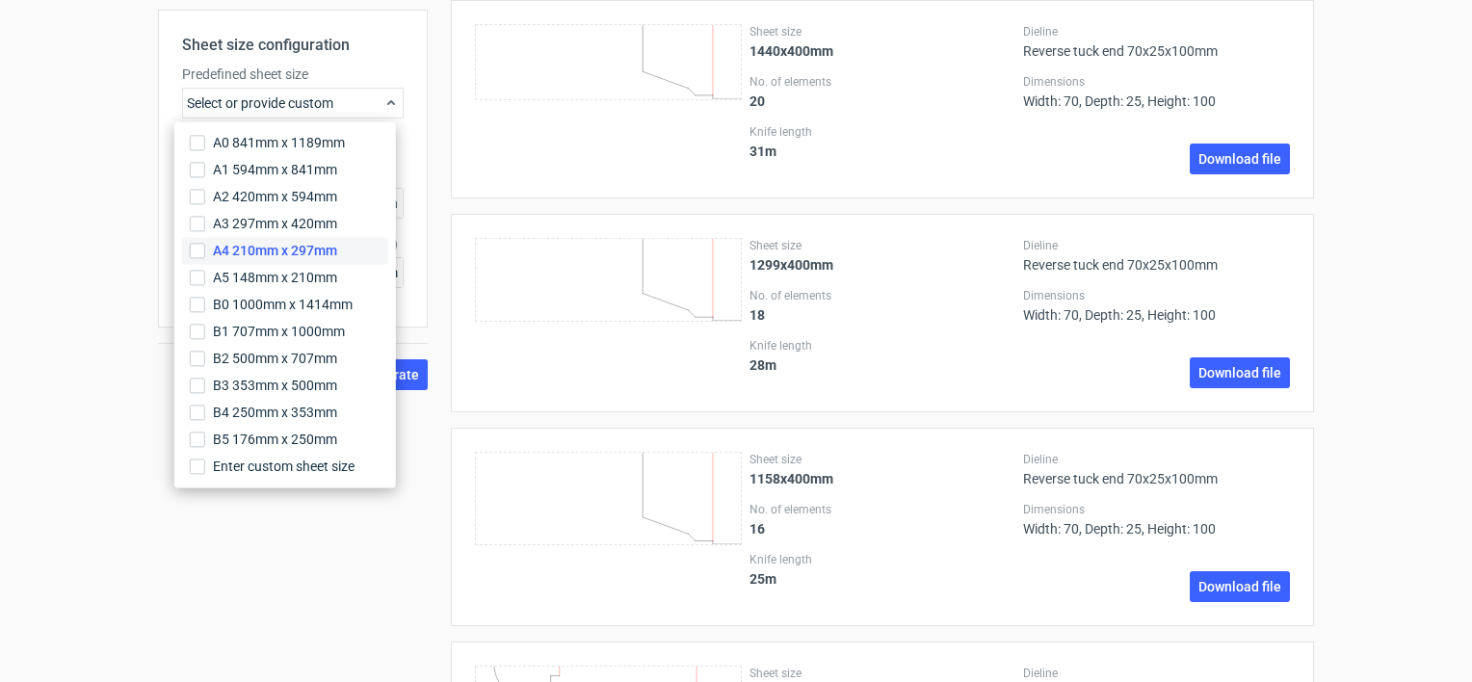
click at [238, 247] on span "A4 210mm x 297mm" at bounding box center [275, 250] width 124 height 19
click at [205, 247] on input "A4 210mm x 297mm" at bounding box center [197, 250] width 15 height 15
click at [216, 277] on span "A5 148mm x 210mm" at bounding box center [275, 277] width 124 height 19
click at [205, 277] on input "A5 148mm x 210mm" at bounding box center [197, 277] width 15 height 15
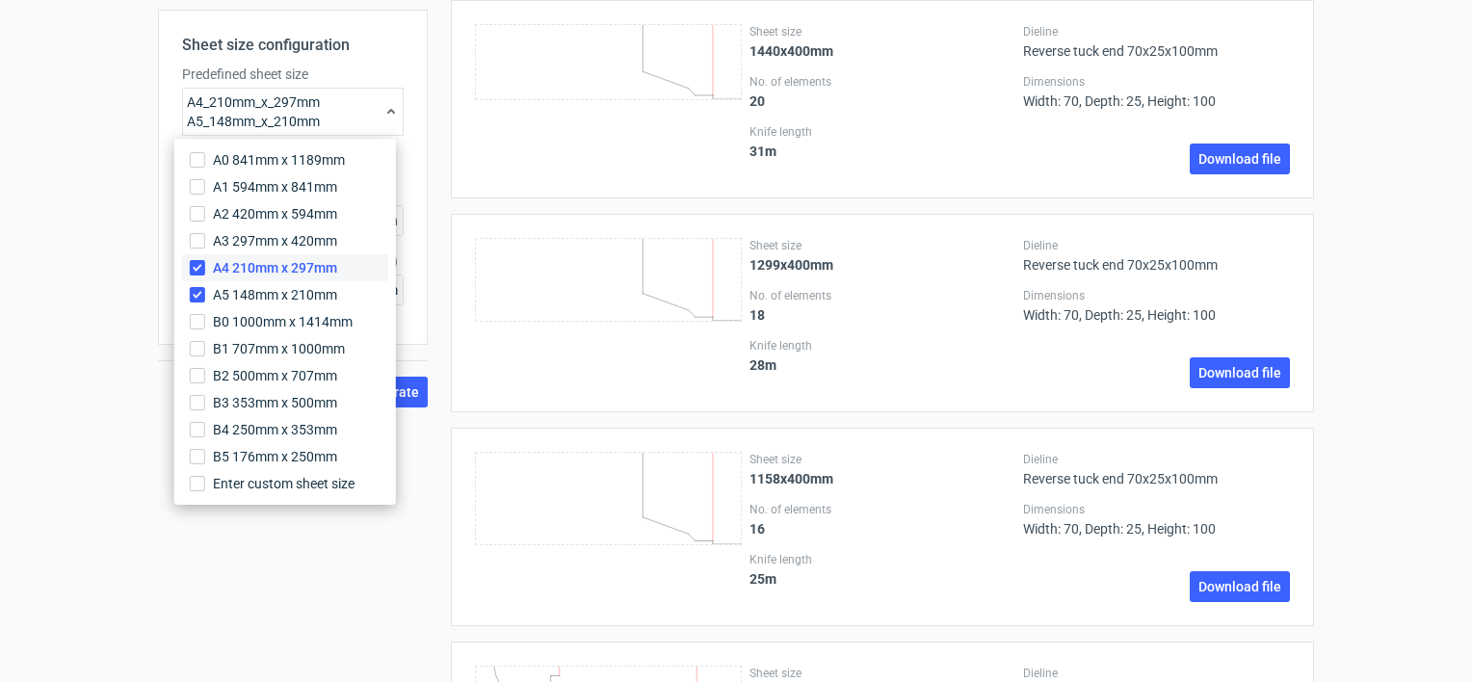
click at [224, 269] on span "A4 210mm x 297mm" at bounding box center [275, 267] width 124 height 19
click at [205, 269] on input "A4 210mm x 297mm" at bounding box center [197, 267] width 15 height 15
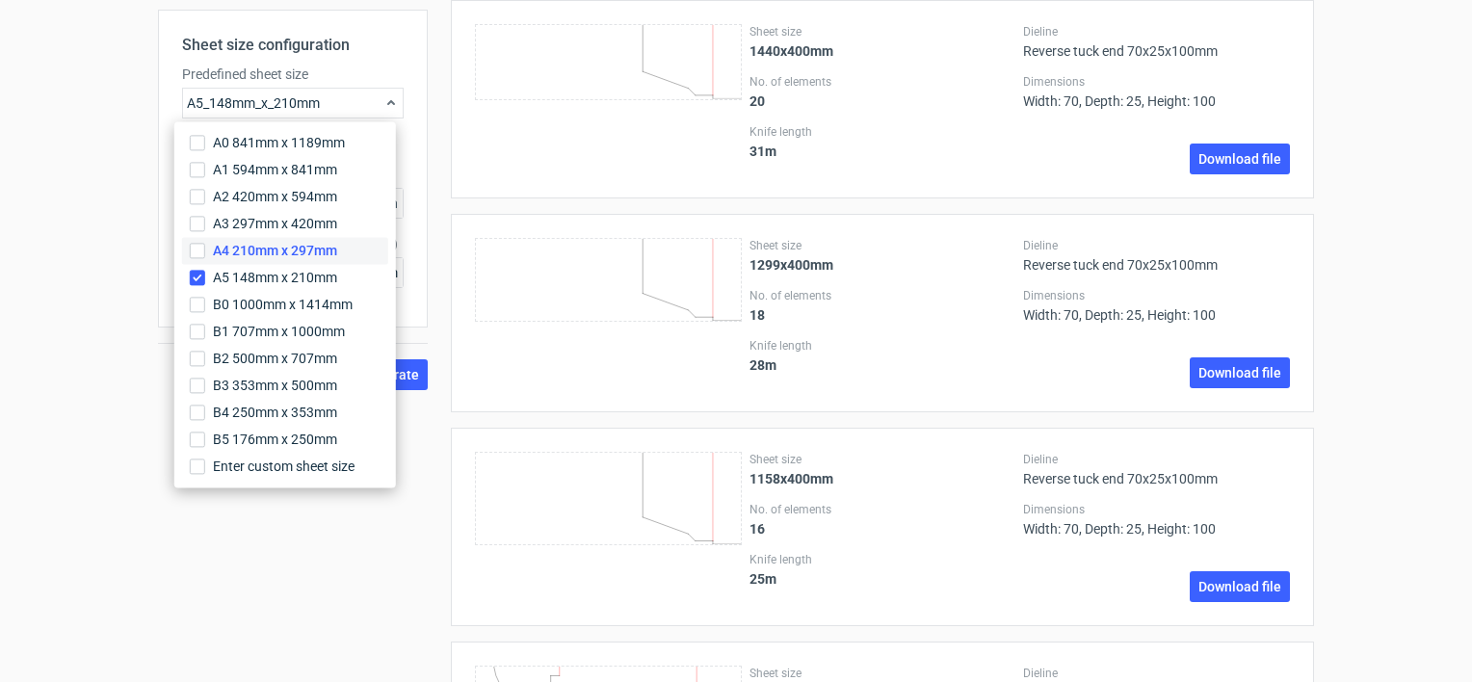
click at [211, 255] on label "A4 210mm x 297mm" at bounding box center [285, 250] width 206 height 27
click at [205, 255] on input "A4 210mm x 297mm" at bounding box center [197, 250] width 15 height 15
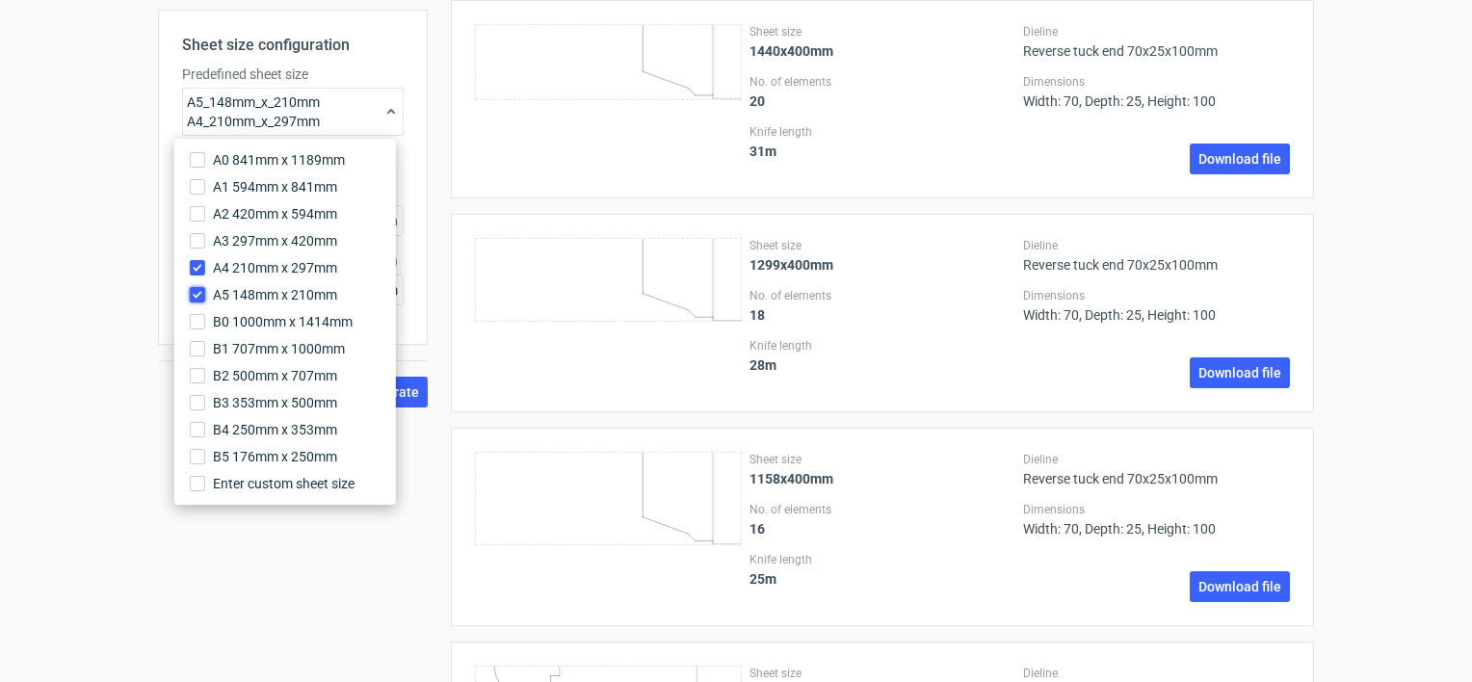
drag, startPoint x: 195, startPoint y: 290, endPoint x: 145, endPoint y: 358, distance: 84.8
click at [193, 296] on input "A5 148mm x 210mm" at bounding box center [197, 294] width 15 height 15
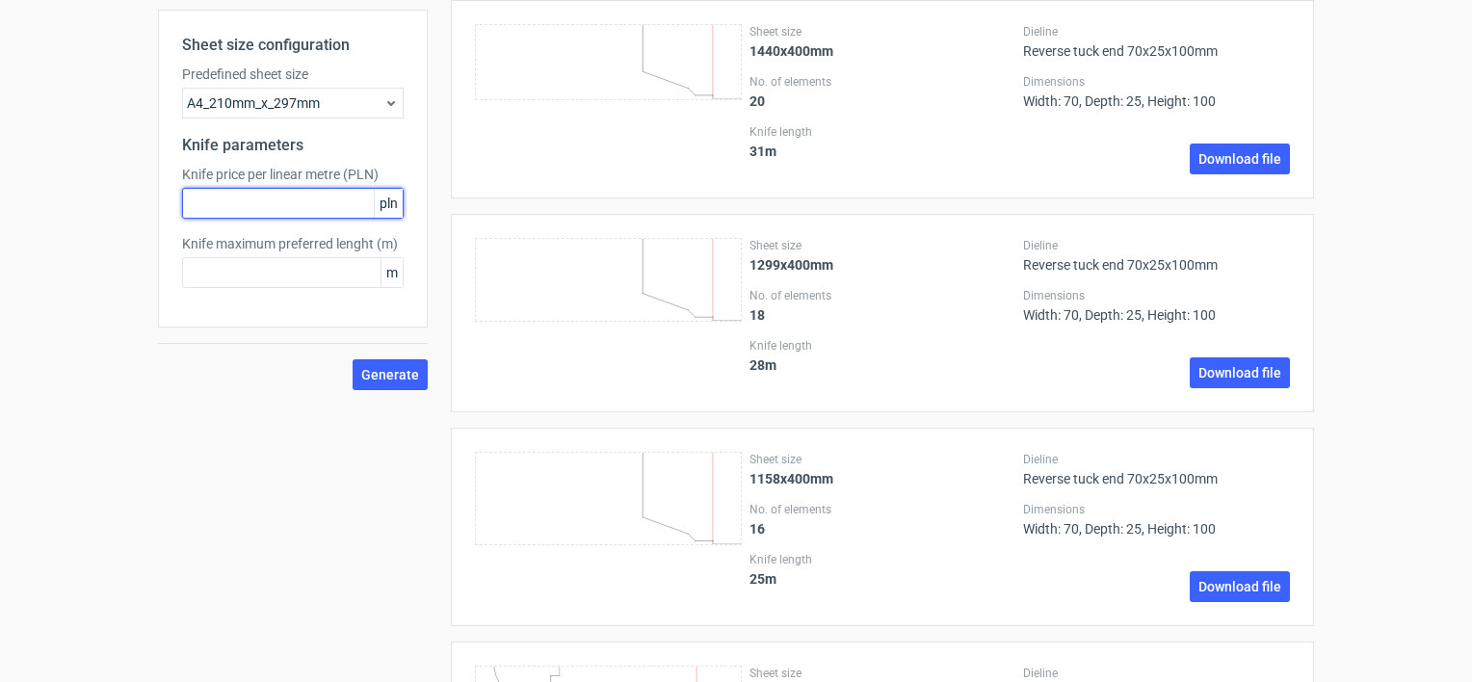
click at [258, 212] on input "text" at bounding box center [293, 203] width 222 height 31
click at [396, 378] on span "Generate" at bounding box center [390, 374] width 58 height 13
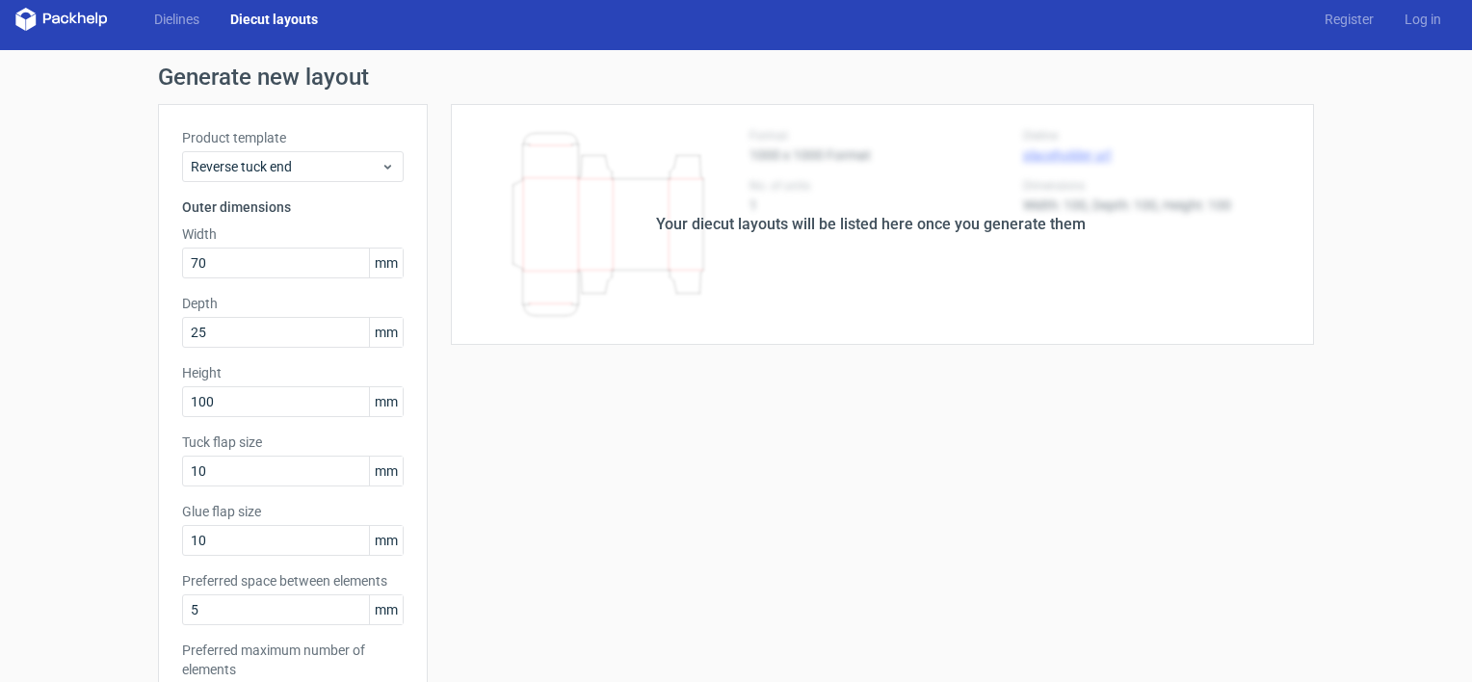
scroll to position [92, 0]
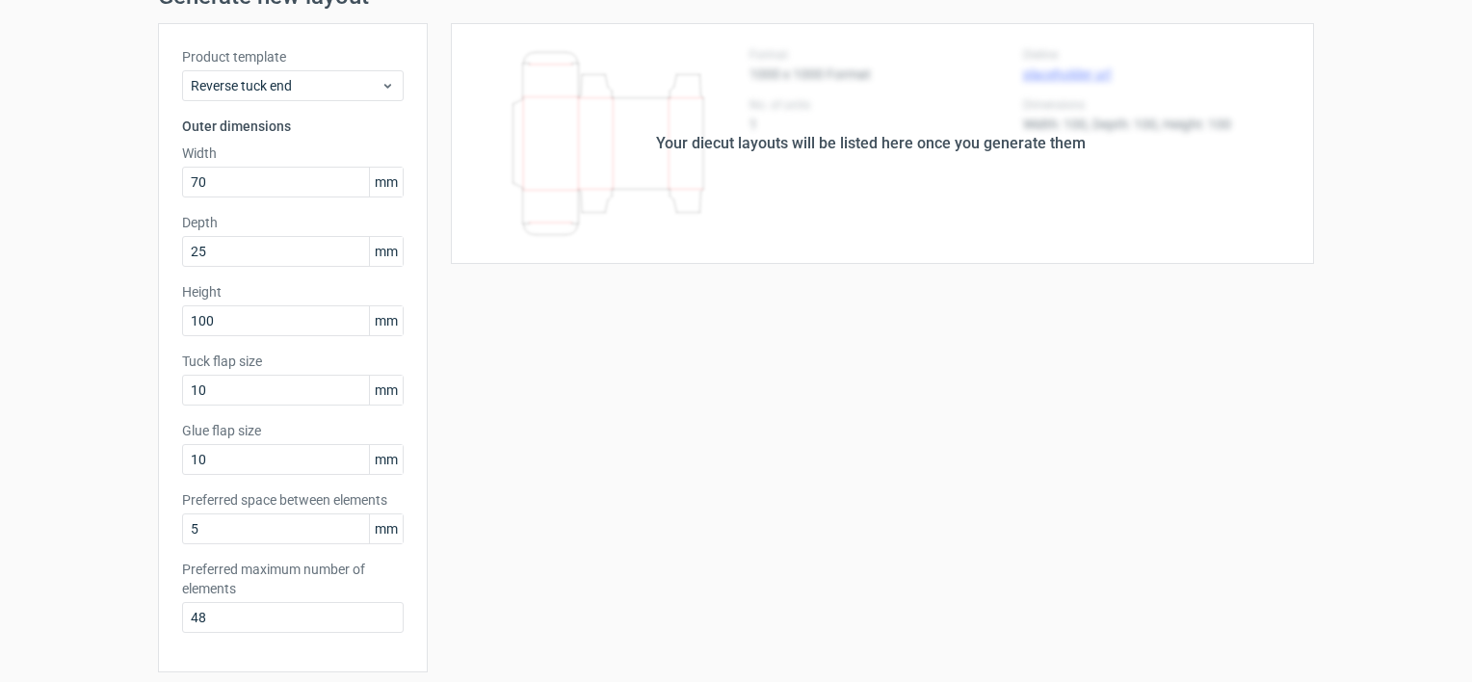
click at [909, 216] on div "Your diecut layouts will be listed here once you generate them" at bounding box center [871, 143] width 886 height 241
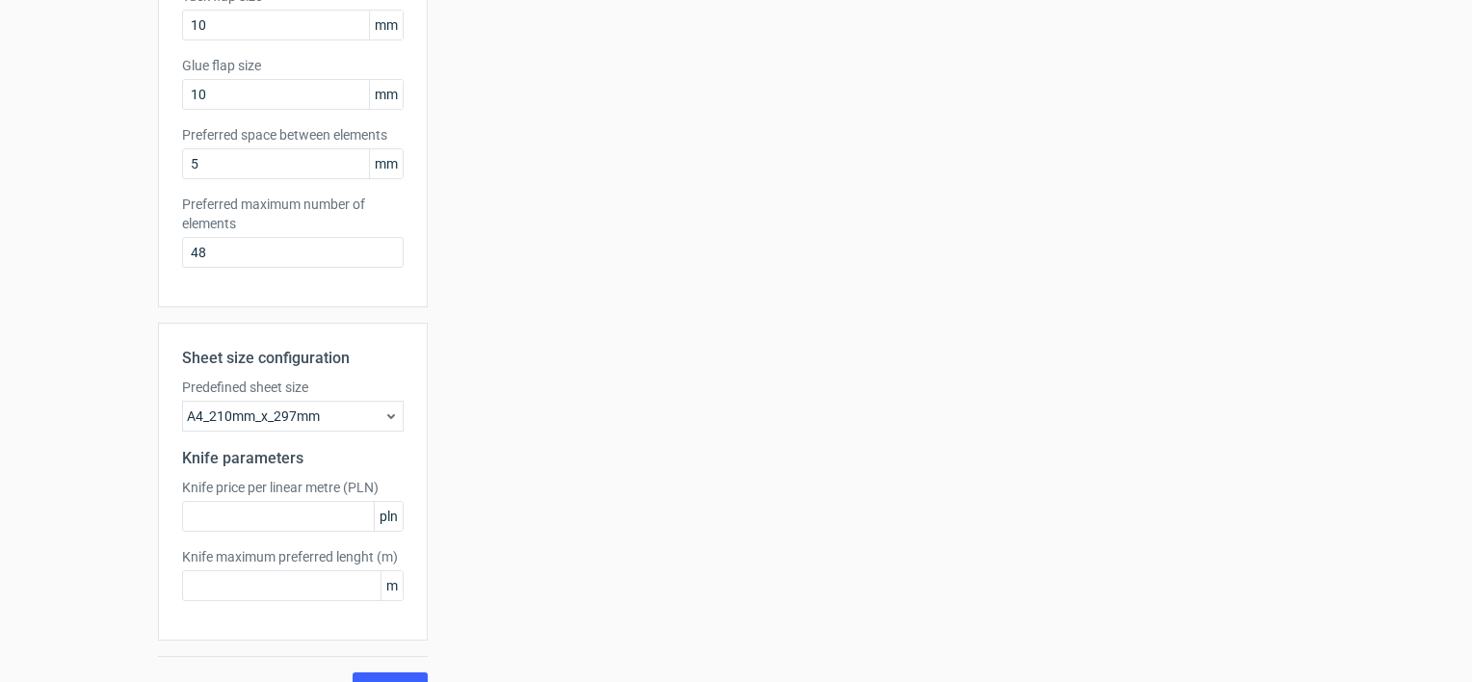
scroll to position [493, 0]
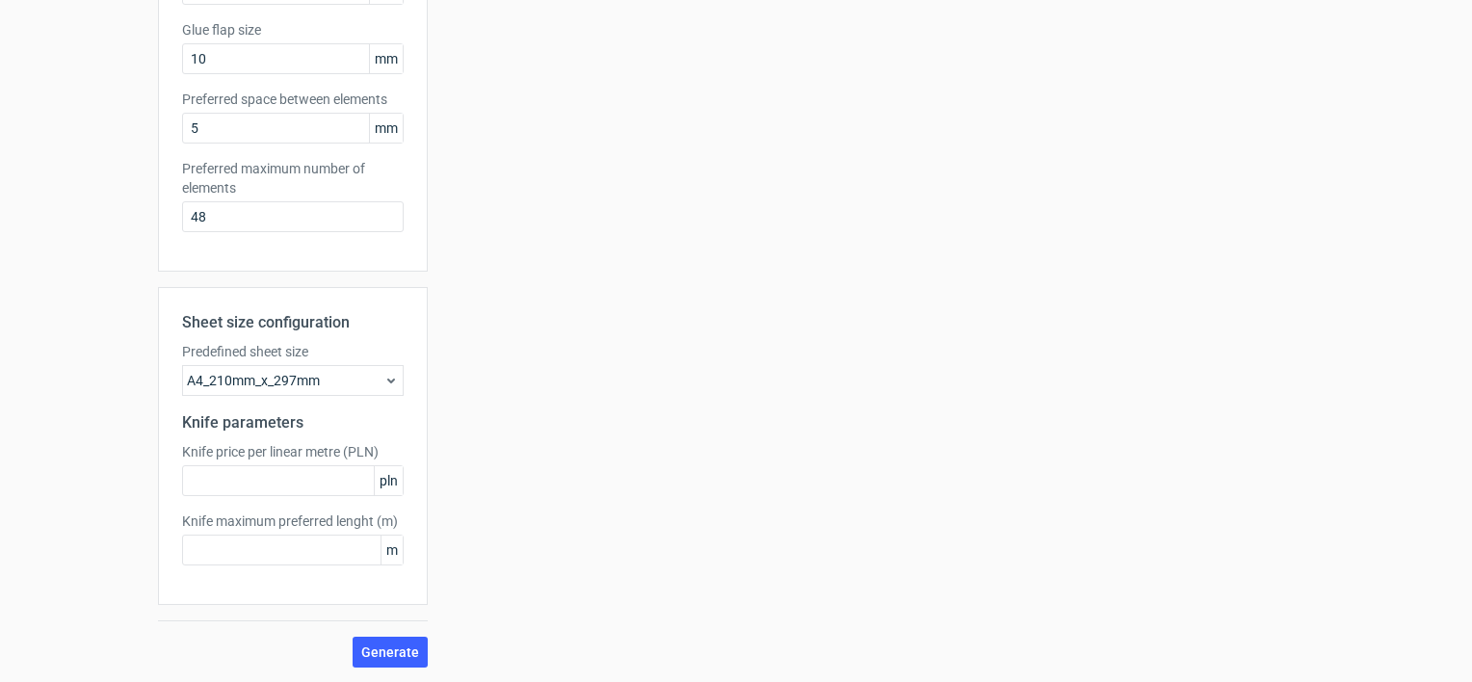
click at [347, 644] on div "Generate" at bounding box center [293, 652] width 270 height 31
click at [381, 648] on span "Generate" at bounding box center [390, 651] width 58 height 13
click at [337, 374] on div "A4_210mm_x_297mm" at bounding box center [293, 380] width 222 height 31
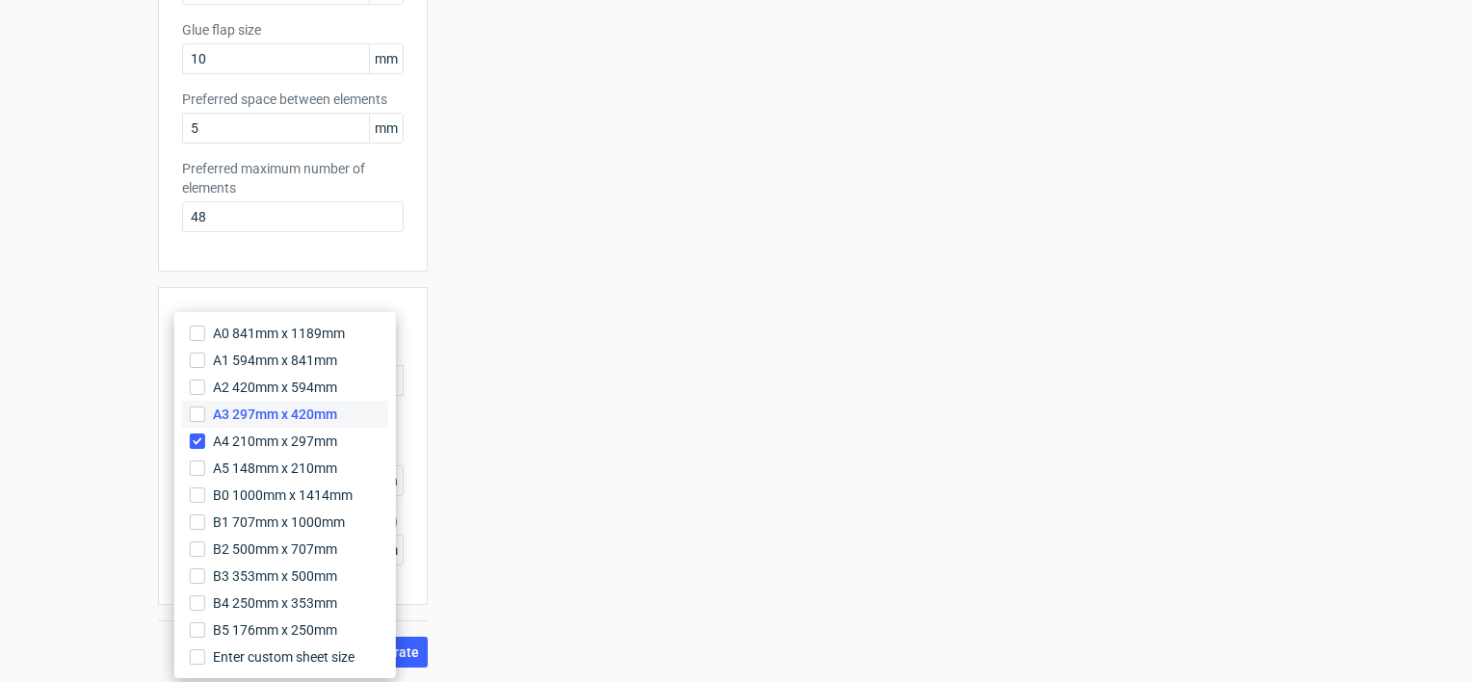
click at [297, 412] on span "A3 297mm x 420mm" at bounding box center [275, 414] width 124 height 19
click at [205, 412] on input "A3 297mm x 420mm" at bounding box center [197, 414] width 15 height 15
click at [290, 433] on span "A4 210mm x 297mm" at bounding box center [275, 441] width 124 height 19
click at [205, 434] on input "A4 210mm x 297mm" at bounding box center [197, 441] width 15 height 15
click at [411, 650] on span "Generate" at bounding box center [390, 651] width 58 height 13
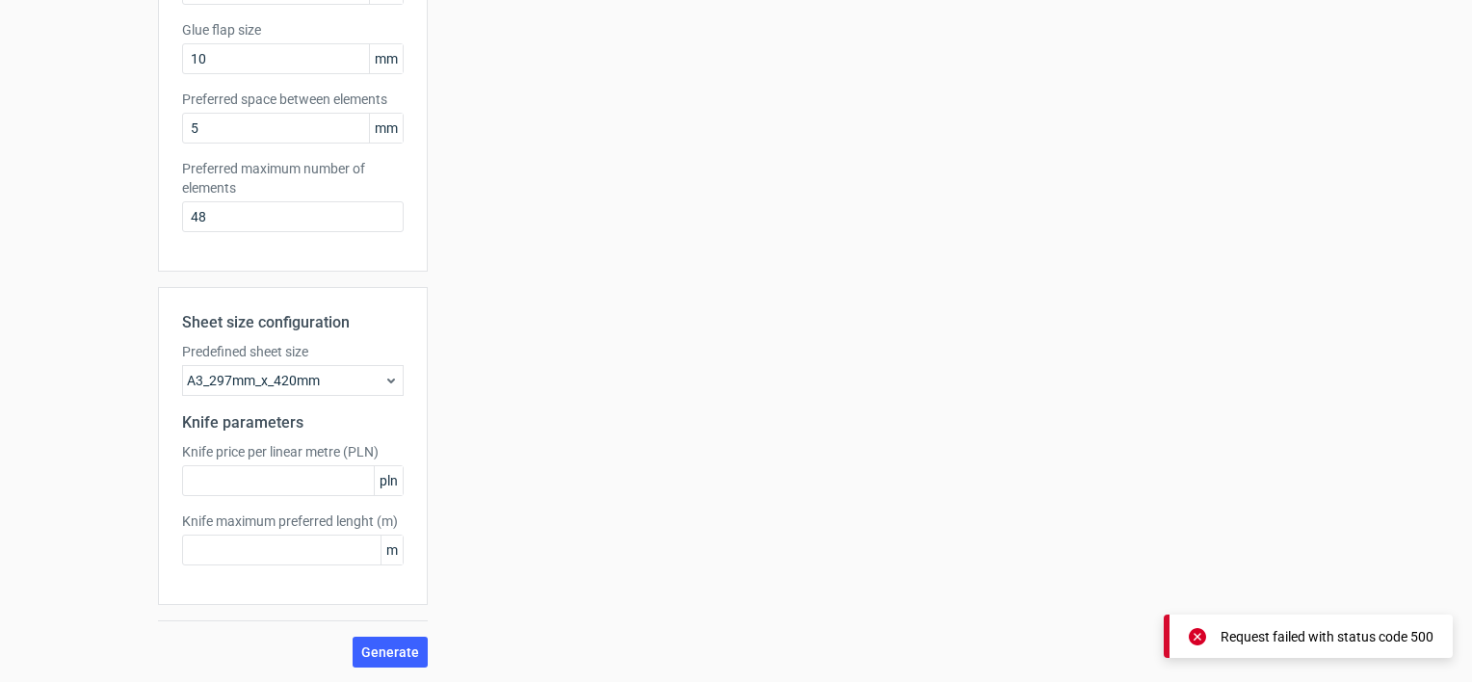
click at [364, 381] on div "A3_297mm_x_420mm" at bounding box center [293, 380] width 222 height 31
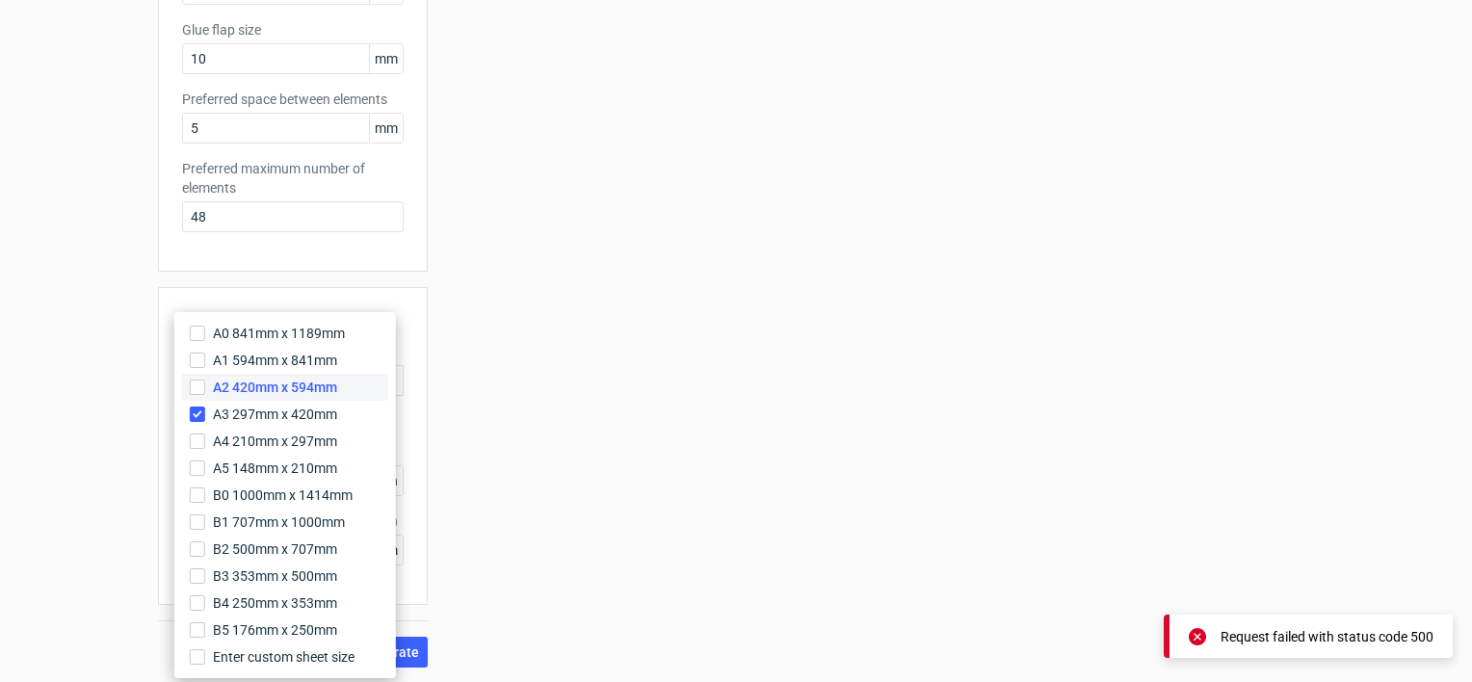
click at [287, 386] on span "A2 420mm x 594mm" at bounding box center [275, 387] width 124 height 19
click at [205, 386] on input "A2 420mm x 594mm" at bounding box center [197, 387] width 15 height 15
click at [294, 412] on span "A3 297mm x 420mm" at bounding box center [275, 414] width 124 height 19
click at [205, 412] on input "A3 297mm x 420mm" at bounding box center [197, 414] width 15 height 15
click at [420, 655] on button "Generate" at bounding box center [390, 652] width 75 height 31
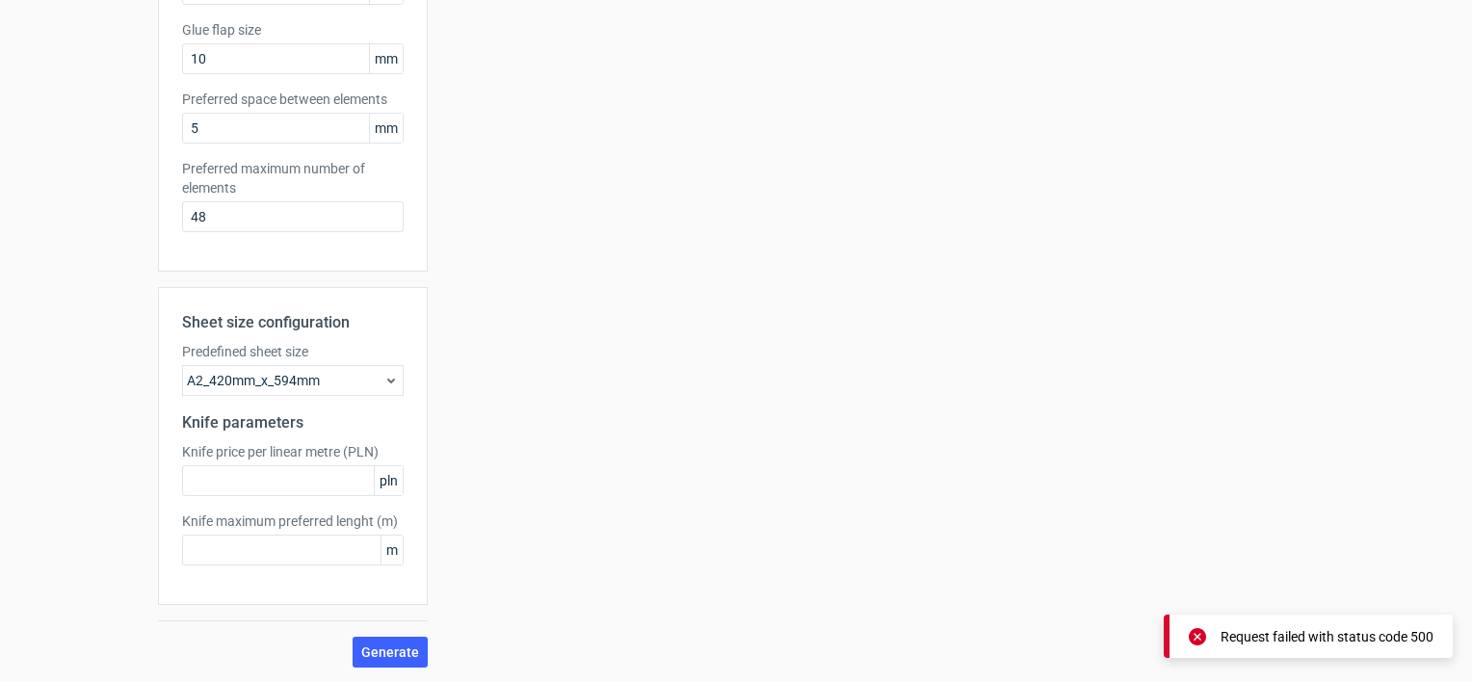
scroll to position [108, 0]
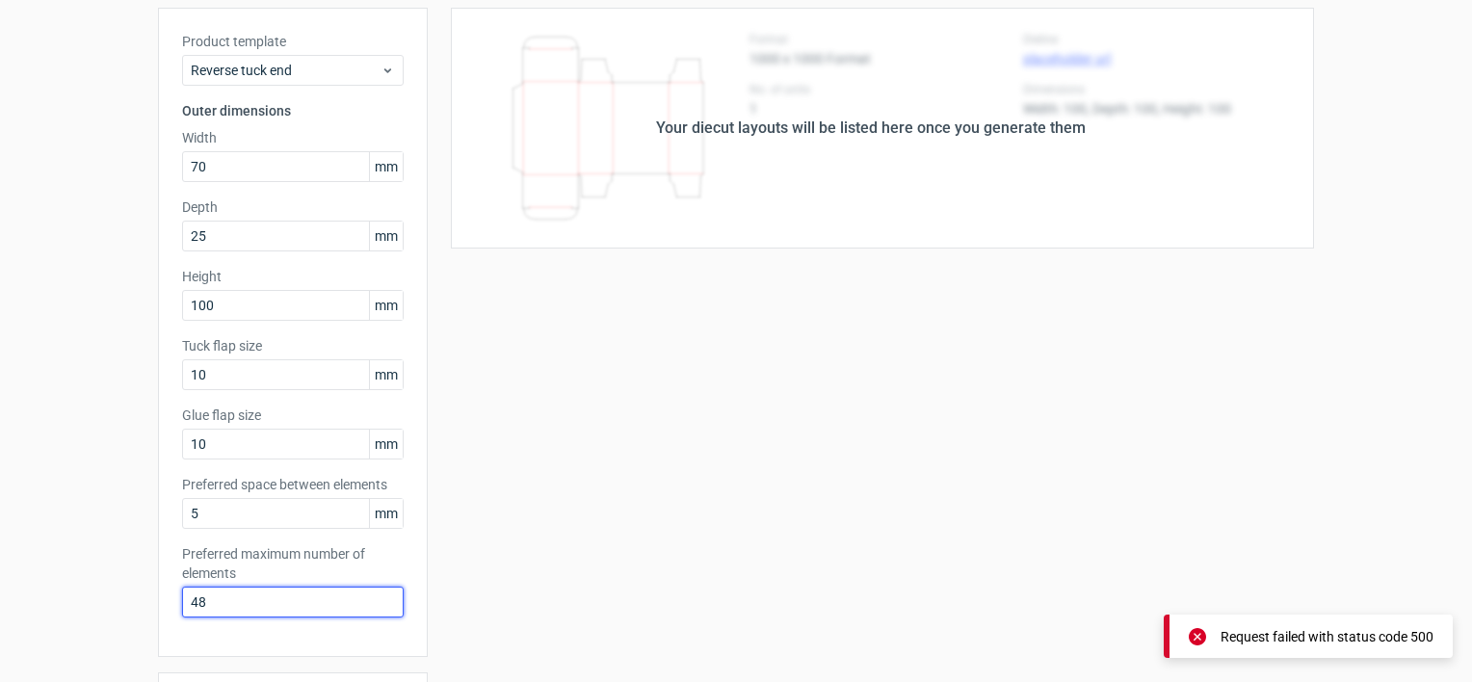
drag, startPoint x: 265, startPoint y: 598, endPoint x: 132, endPoint y: 604, distance: 133.1
click at [132, 604] on div "Generate new layout Product template Reverse tuck end Outer dimensions Width 70…" at bounding box center [736, 511] width 1472 height 1115
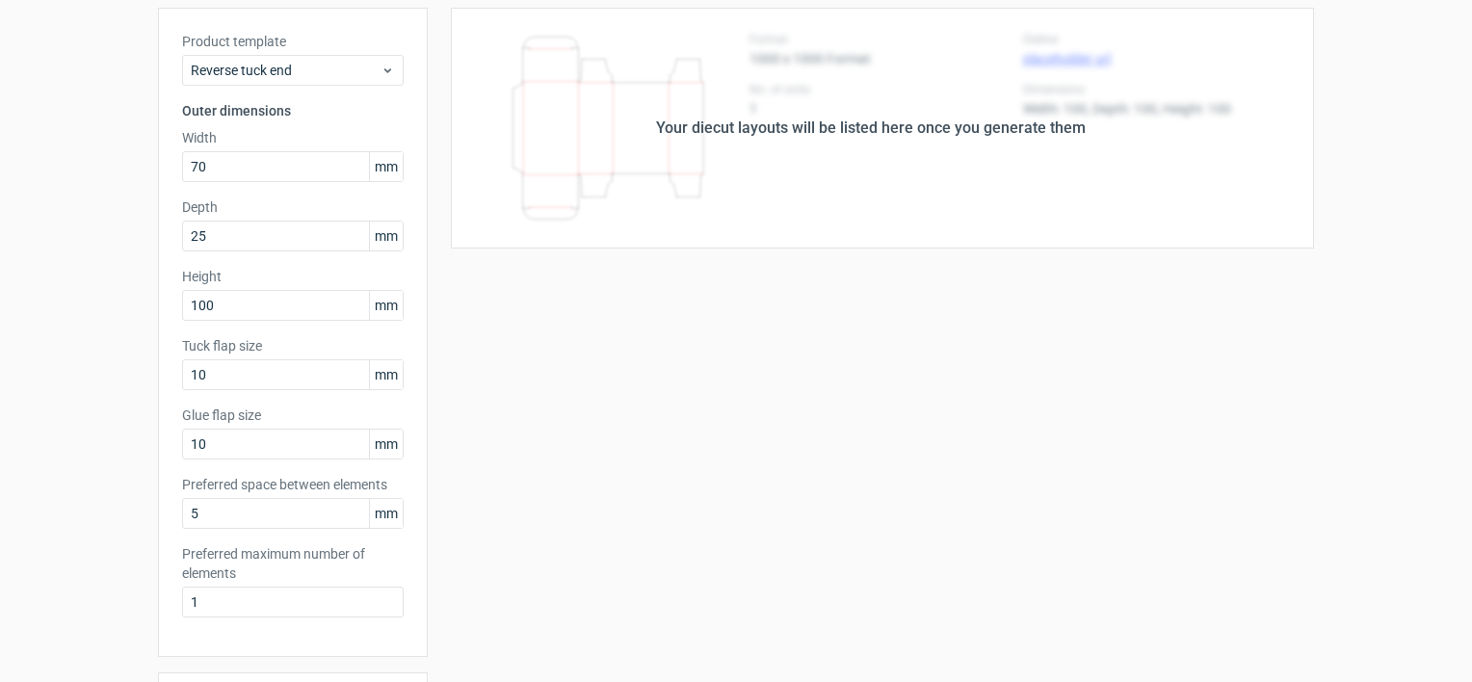
click at [528, 493] on div "Your diecut layouts will be listed here once you generate them Height Depth Wid…" at bounding box center [871, 530] width 886 height 1045
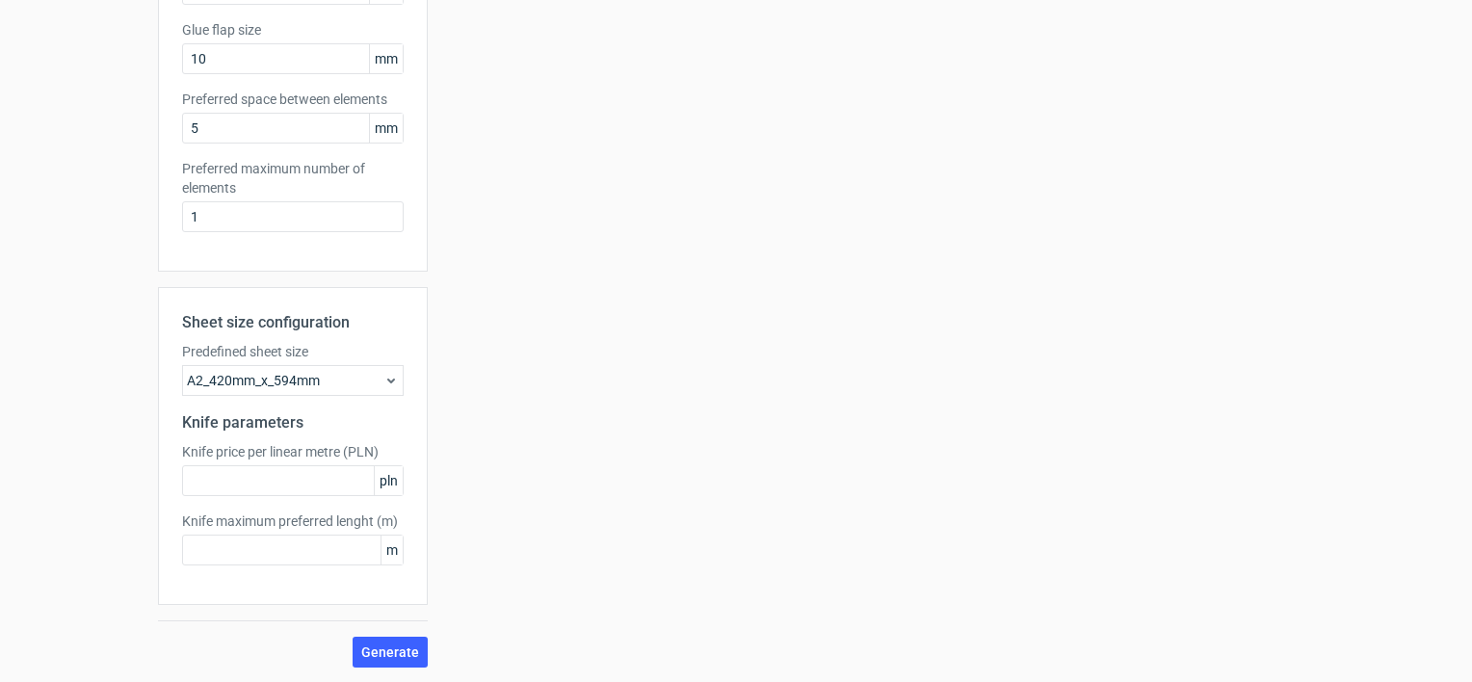
click at [293, 368] on div "A2_420mm_x_594mm" at bounding box center [293, 380] width 222 height 31
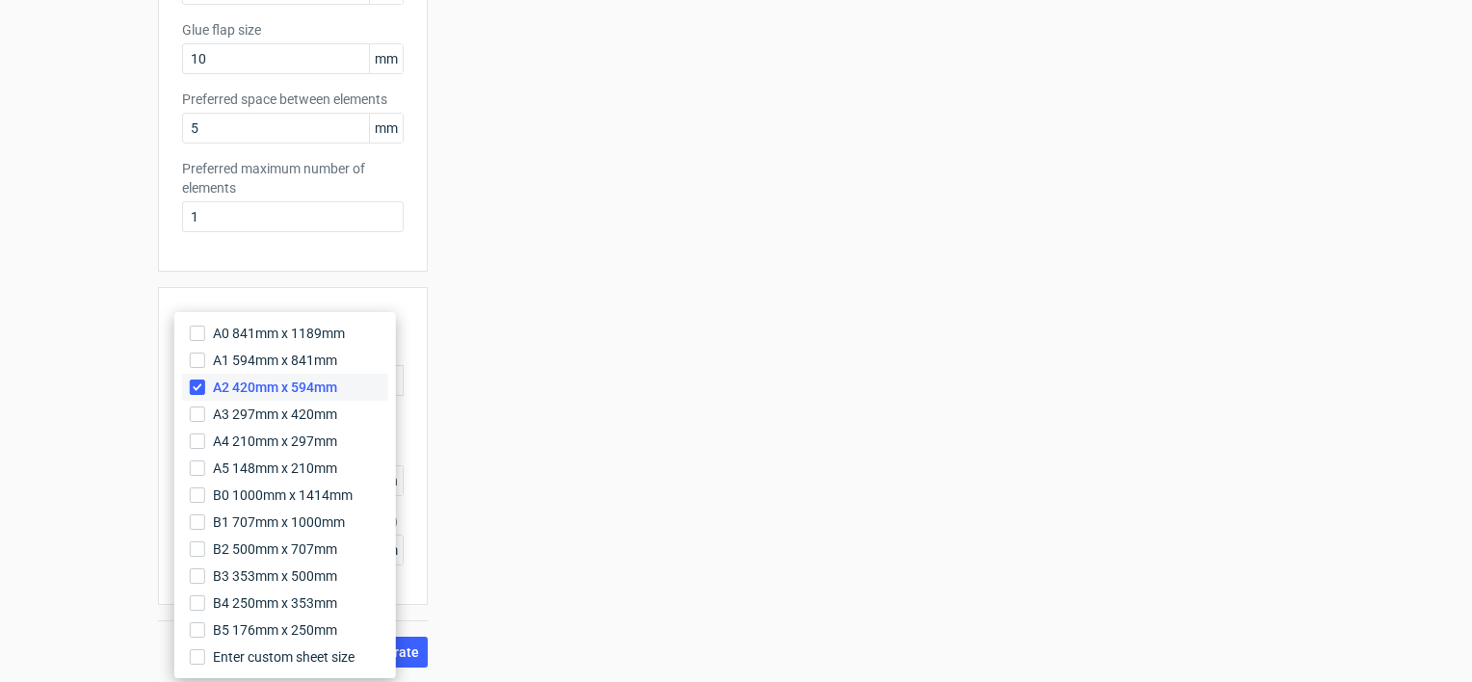
click at [243, 384] on span "A2 420mm x 594mm" at bounding box center [275, 387] width 124 height 19
click at [205, 384] on input "A2 420mm x 594mm" at bounding box center [197, 387] width 15 height 15
click at [243, 405] on span "A3 297mm x 420mm" at bounding box center [275, 414] width 124 height 19
click at [205, 407] on input "A3 297mm x 420mm" at bounding box center [197, 414] width 15 height 15
drag, startPoint x: 484, startPoint y: 563, endPoint x: 449, endPoint y: 598, distance: 49.7
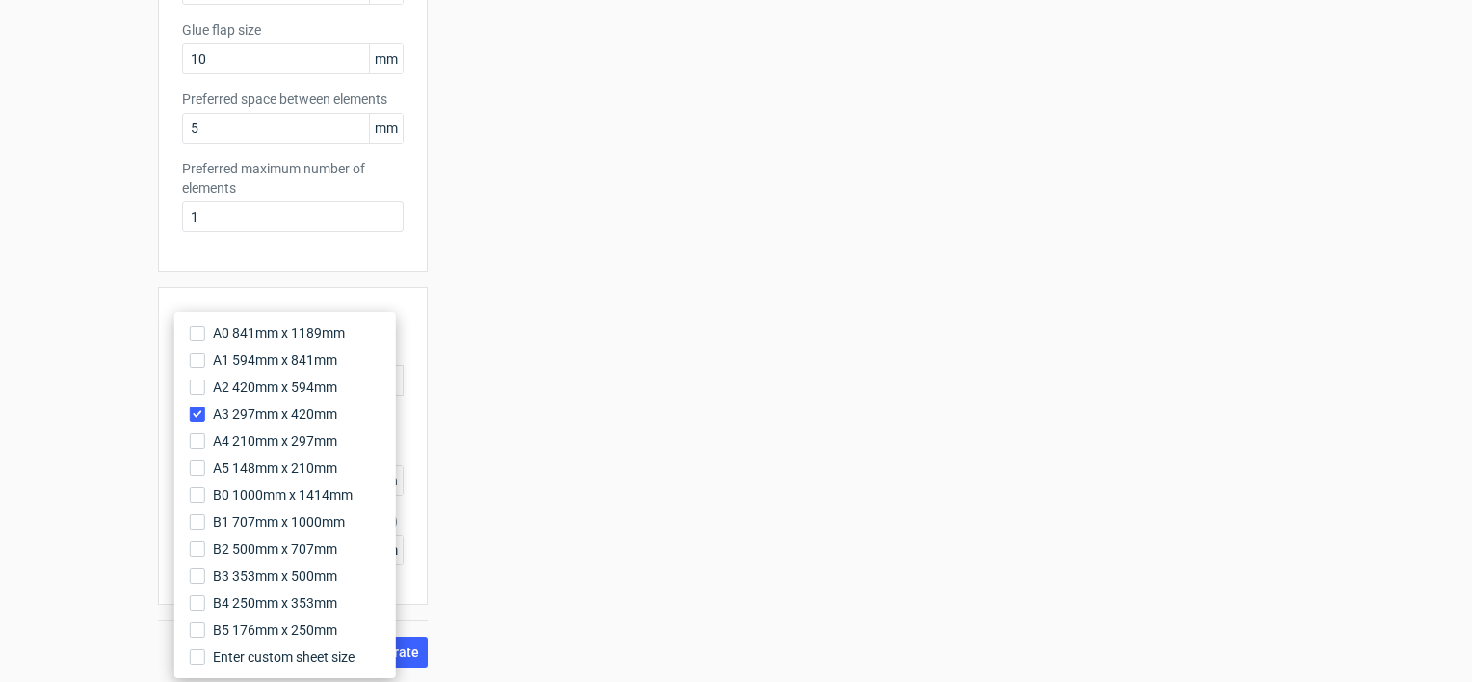
click at [485, 563] on div "Your diecut layouts will be listed here once you generate them Height Depth Wid…" at bounding box center [871, 144] width 886 height 1045
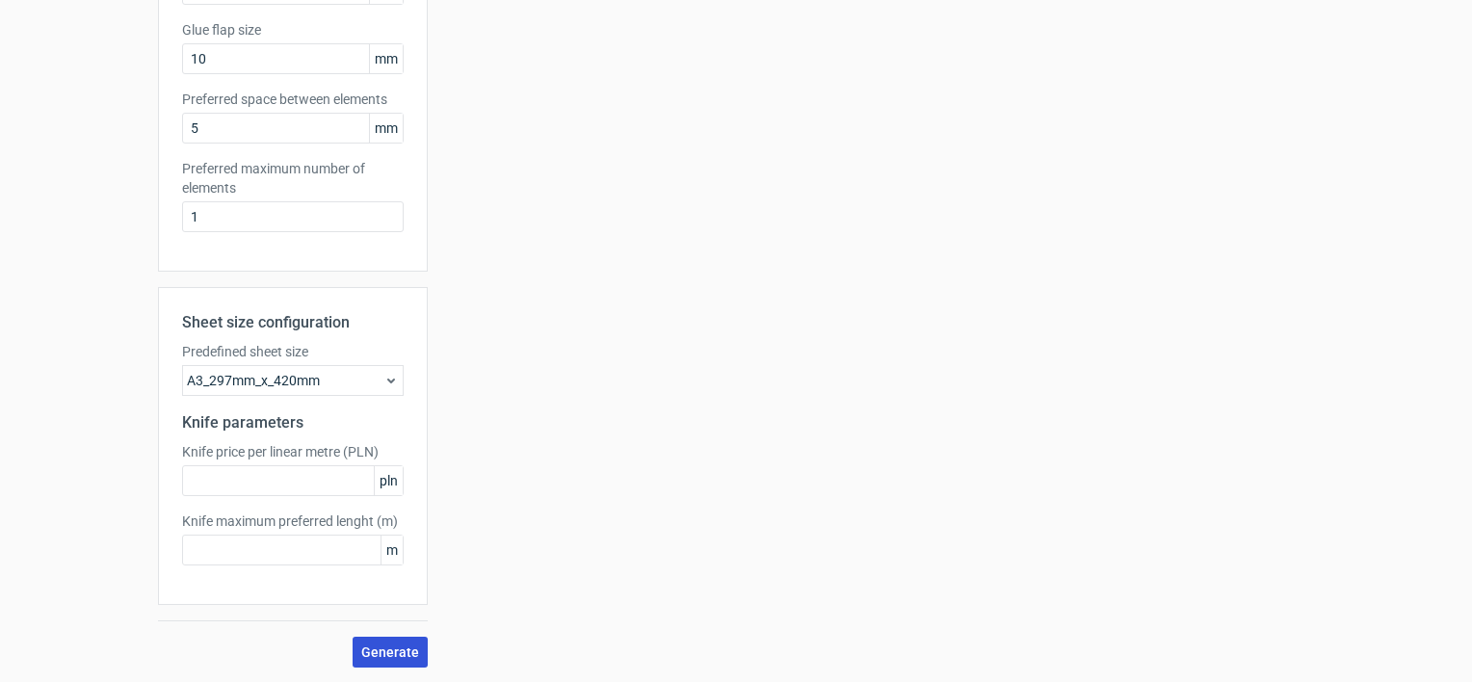
click at [401, 640] on button "Generate" at bounding box center [390, 652] width 75 height 31
click at [272, 366] on div "A3_297mm_x_420mm" at bounding box center [293, 380] width 222 height 31
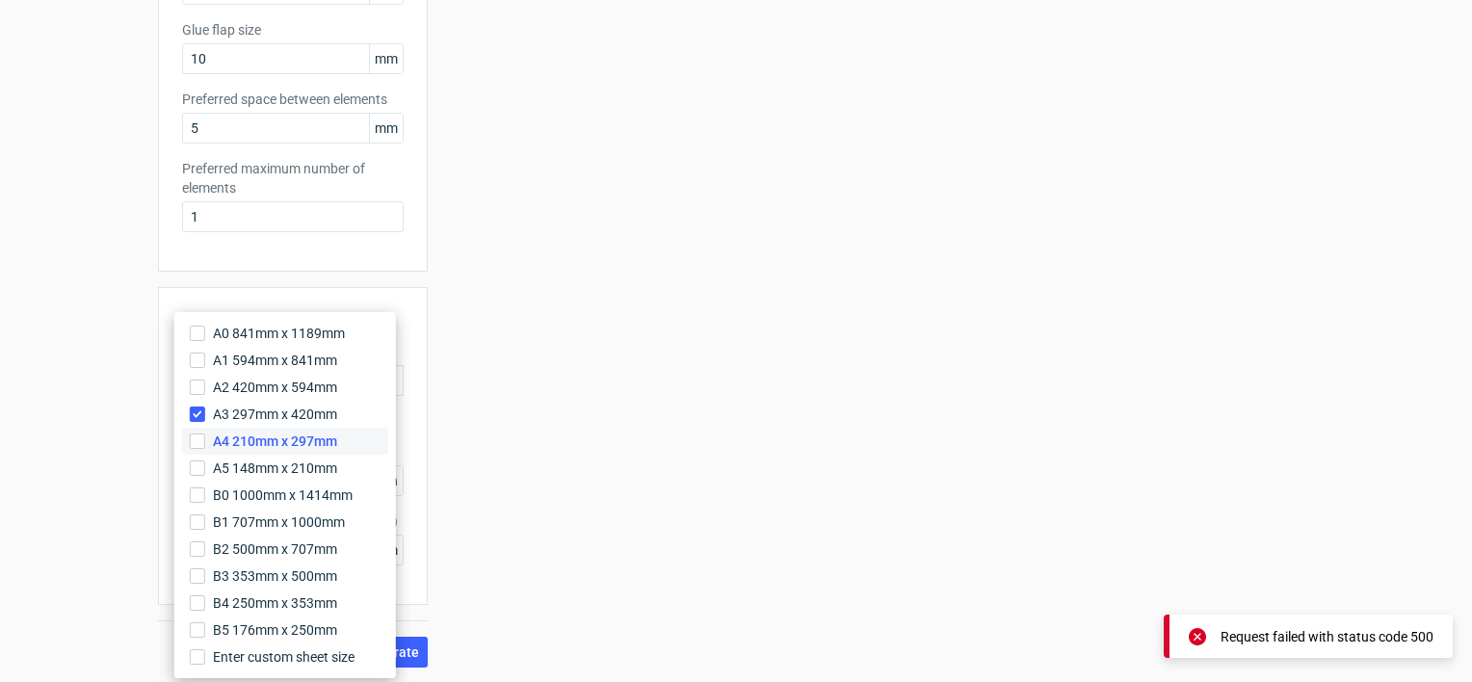
click at [247, 432] on span "A4 210mm x 297mm" at bounding box center [275, 441] width 124 height 19
click at [205, 434] on input "A4 210mm x 297mm" at bounding box center [197, 441] width 15 height 15
click at [259, 410] on span "A3 297mm x 420mm" at bounding box center [275, 414] width 124 height 19
click at [205, 410] on input "A3 297mm x 420mm" at bounding box center [197, 414] width 15 height 15
click at [398, 645] on span "Generate" at bounding box center [390, 651] width 58 height 13
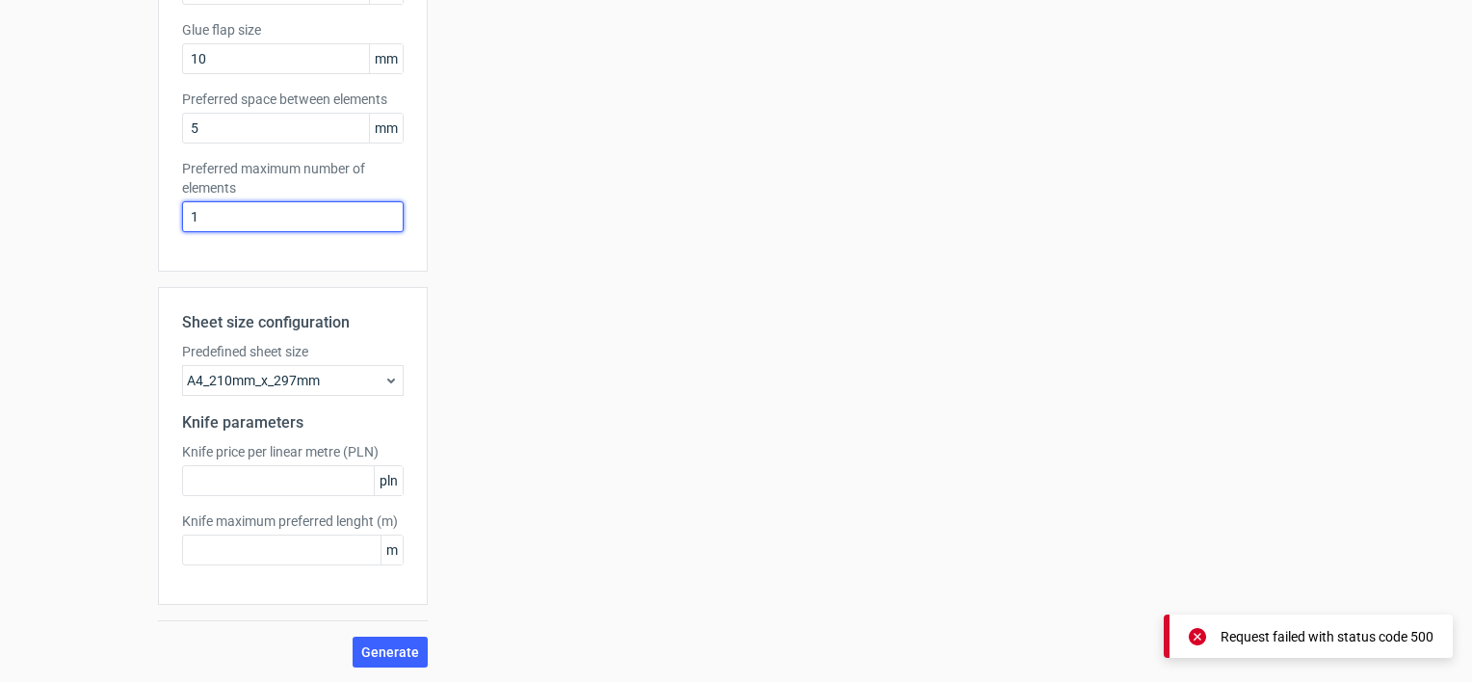
drag, startPoint x: 183, startPoint y: 220, endPoint x: 146, endPoint y: 220, distance: 36.6
click at [146, 220] on div "Generate new layout Product template Reverse tuck end Outer dimensions Width 70…" at bounding box center [736, 125] width 1472 height 1115
type input "2"
drag, startPoint x: 434, startPoint y: 325, endPoint x: 410, endPoint y: 350, distance: 34.1
click at [434, 326] on div "Your diecut layouts will be listed here once you generate them Height Depth Wid…" at bounding box center [871, 144] width 886 height 1045
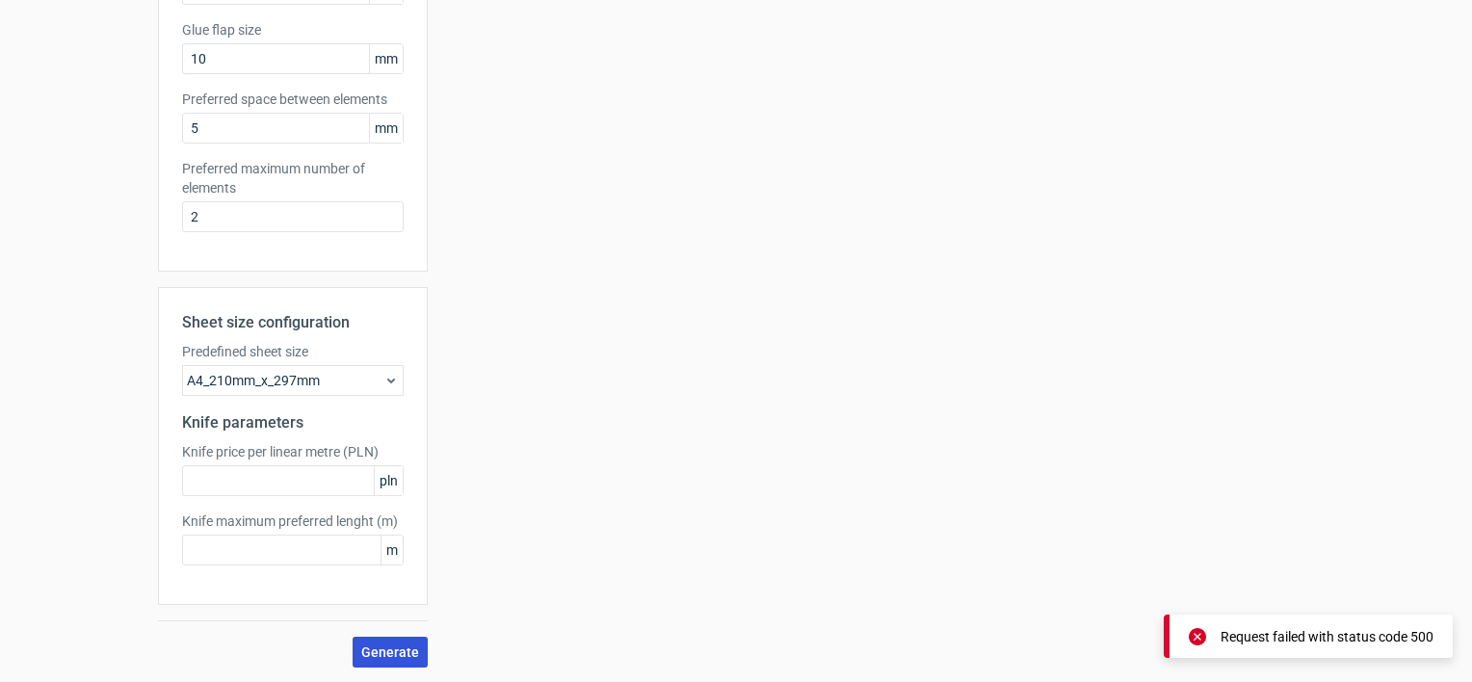
click at [366, 640] on button "Generate" at bounding box center [390, 652] width 75 height 31
click at [269, 380] on div "A4_210mm_x_297mm" at bounding box center [293, 380] width 222 height 31
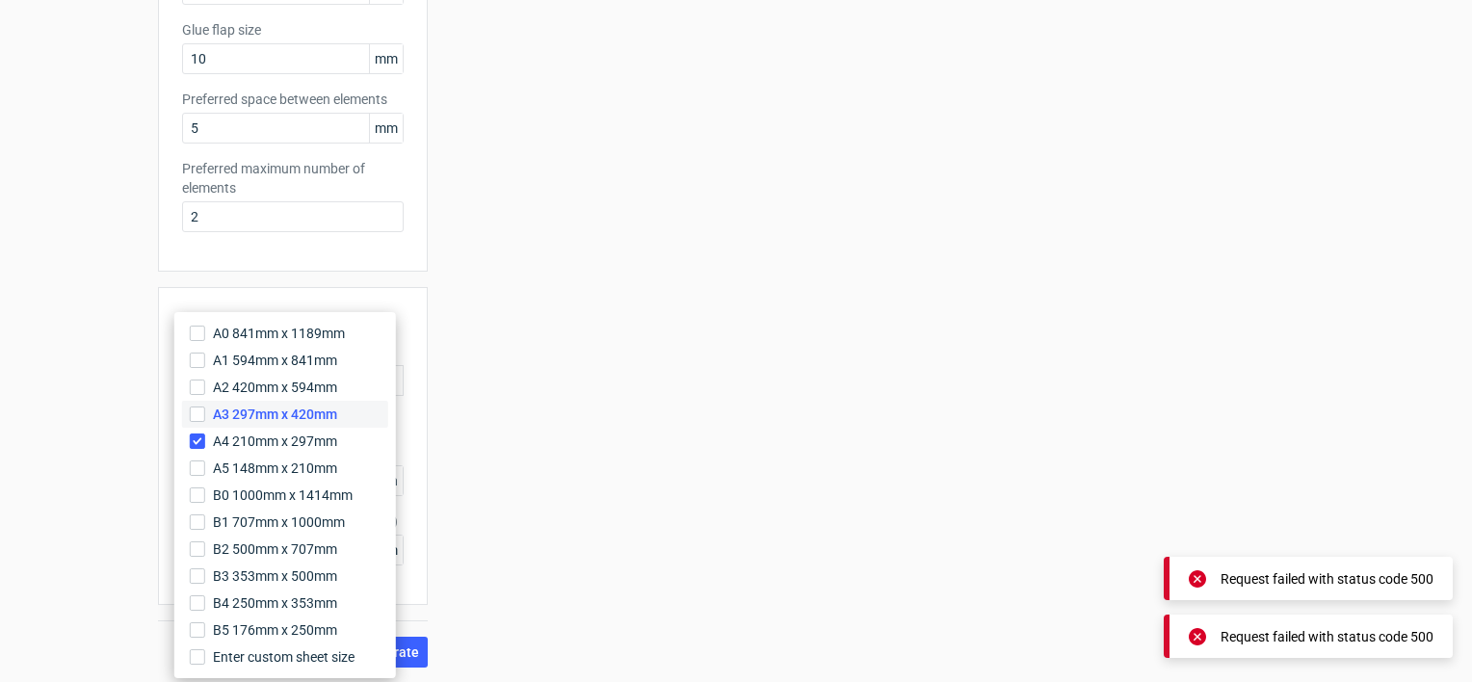
click at [264, 410] on span "A3 297mm x 420mm" at bounding box center [275, 414] width 124 height 19
click at [205, 410] on input "A3 297mm x 420mm" at bounding box center [197, 414] width 15 height 15
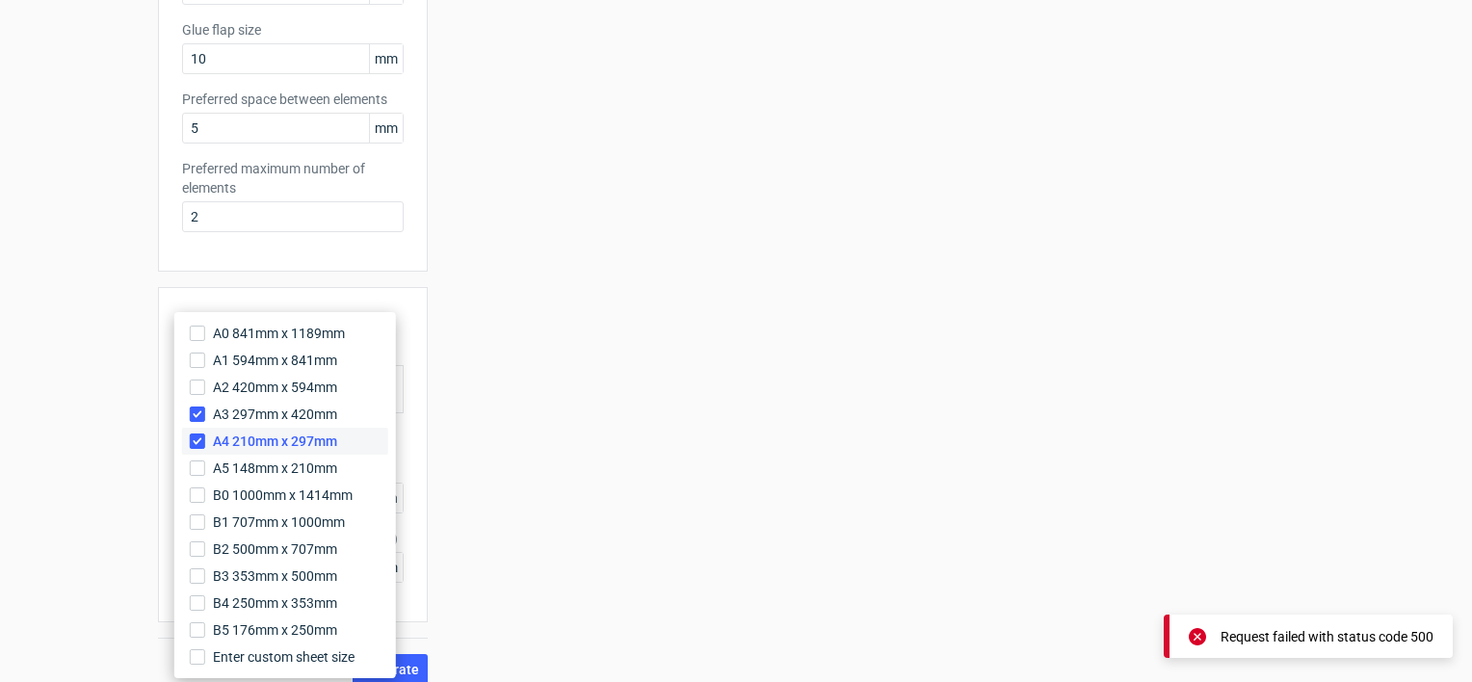
click at [264, 429] on label "A4 210mm x 297mm" at bounding box center [285, 441] width 206 height 27
click at [205, 434] on input "A4 210mm x 297mm" at bounding box center [197, 441] width 15 height 15
click at [404, 645] on span "Generate" at bounding box center [390, 651] width 58 height 13
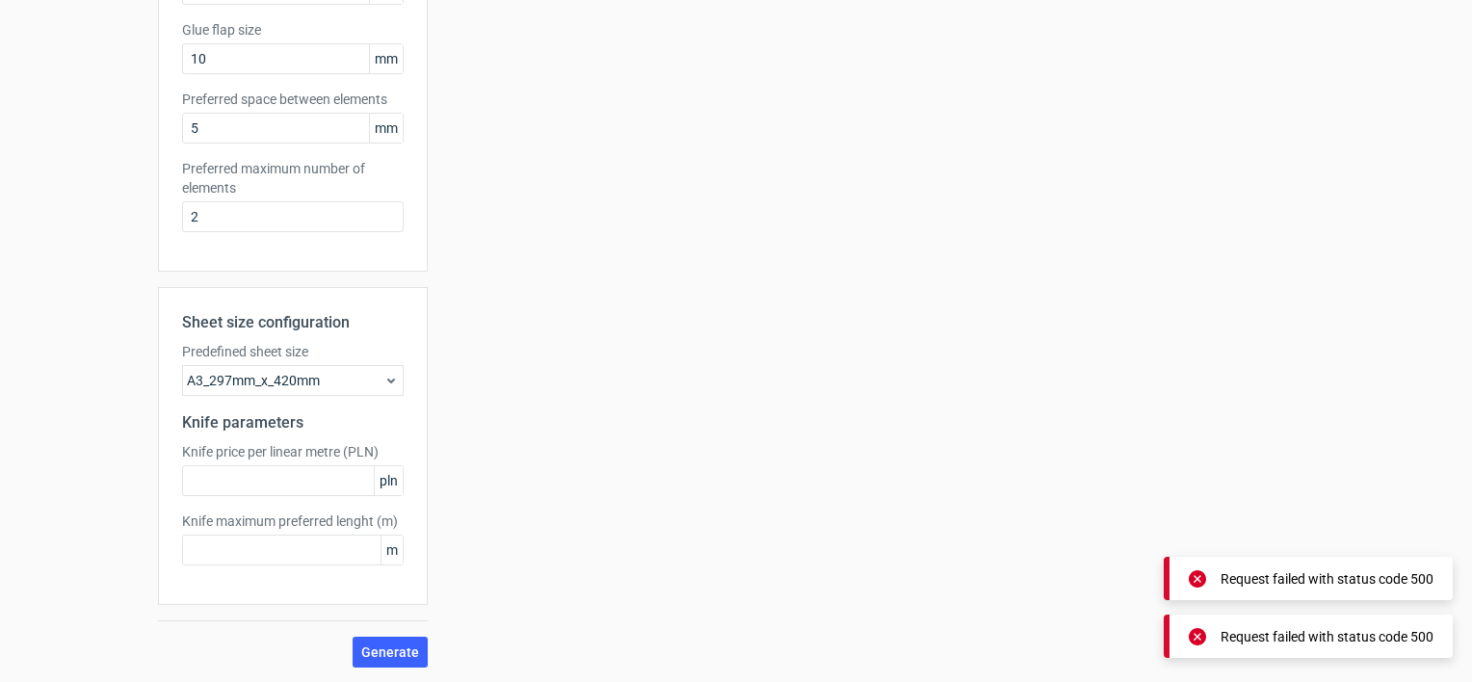
click at [250, 383] on div "A3_297mm_x_420mm" at bounding box center [293, 380] width 222 height 31
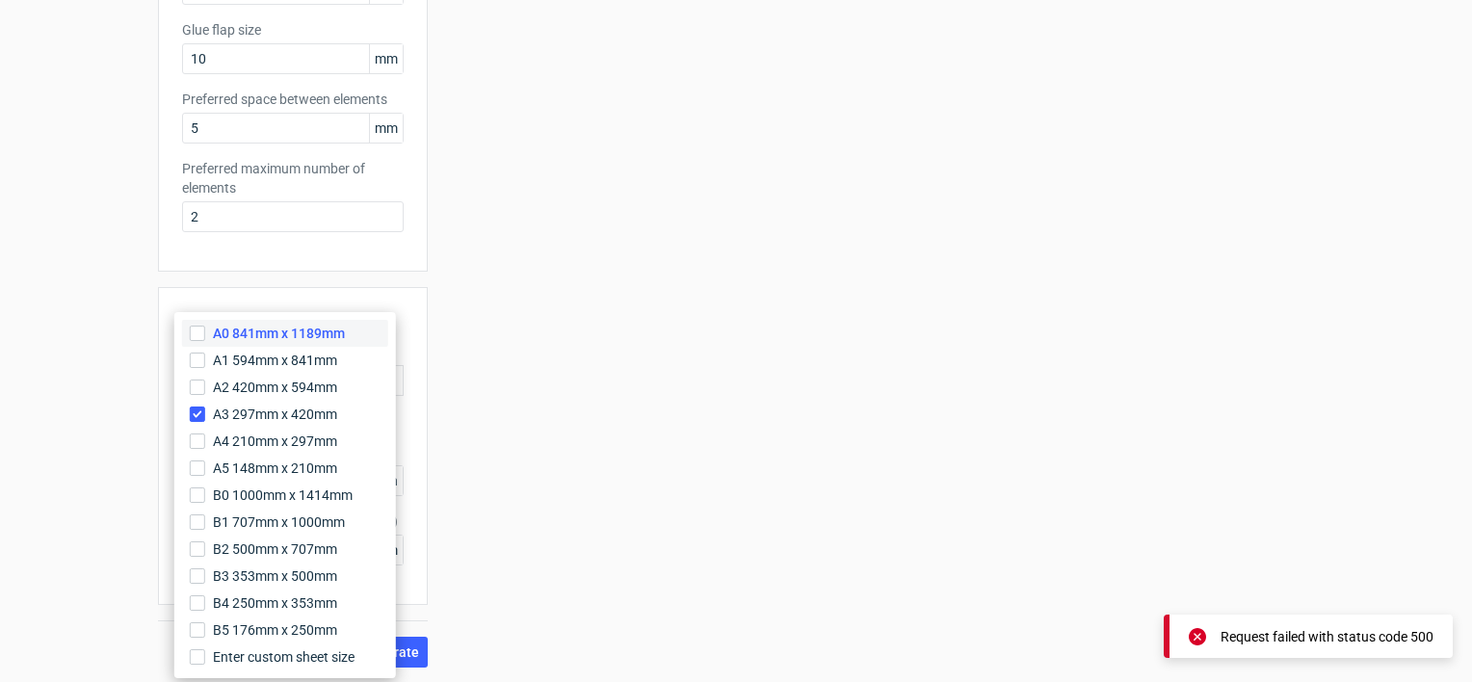
click at [263, 323] on label "A0 841mm x 1189mm" at bounding box center [285, 333] width 206 height 27
click at [205, 326] on input "A0 841mm x 1189mm" at bounding box center [197, 333] width 15 height 15
drag, startPoint x: 263, startPoint y: 323, endPoint x: 264, endPoint y: 412, distance: 89.6
click at [264, 412] on span "A3 297mm x 420mm" at bounding box center [275, 414] width 124 height 19
click at [205, 412] on input "A3 297mm x 420mm" at bounding box center [197, 414] width 15 height 15
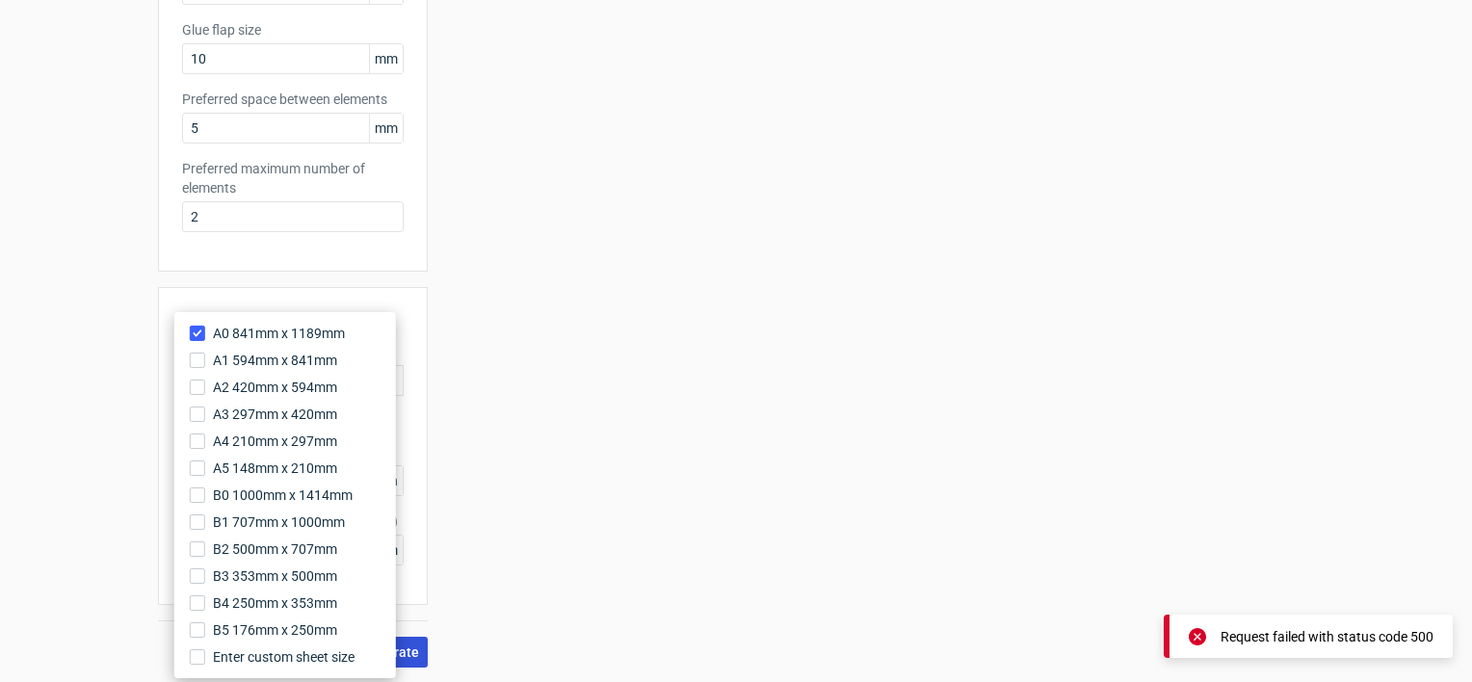
click at [408, 651] on span "Generate" at bounding box center [390, 651] width 58 height 13
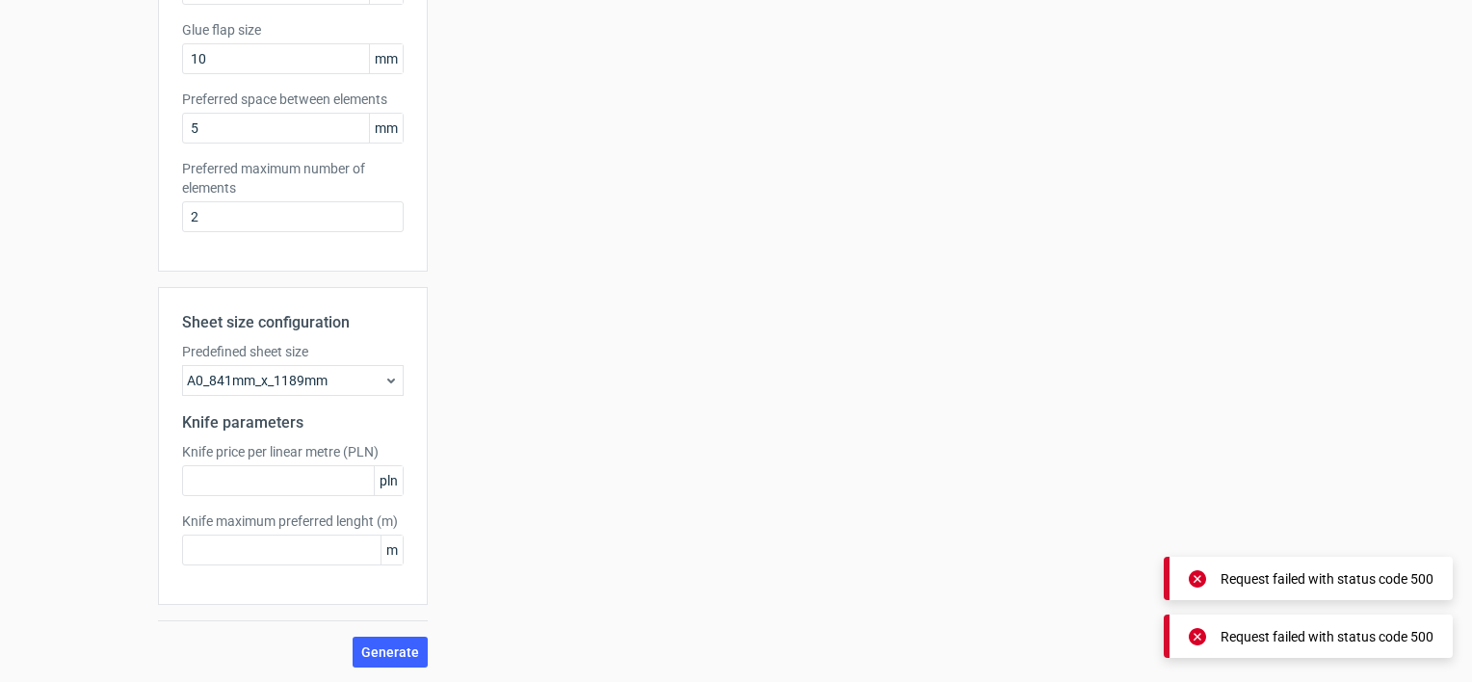
drag, startPoint x: 597, startPoint y: 226, endPoint x: 586, endPoint y: 226, distance: 11.6
click at [595, 226] on div "Your diecut layouts will be listed here once you generate them Height Depth Wid…" at bounding box center [871, 144] width 886 height 1045
click at [276, 171] on label "Preferred maximum number of elements" at bounding box center [293, 178] width 222 height 39
drag, startPoint x: 263, startPoint y: 130, endPoint x: 173, endPoint y: 125, distance: 89.7
click at [182, 125] on input "5" at bounding box center [293, 128] width 222 height 31
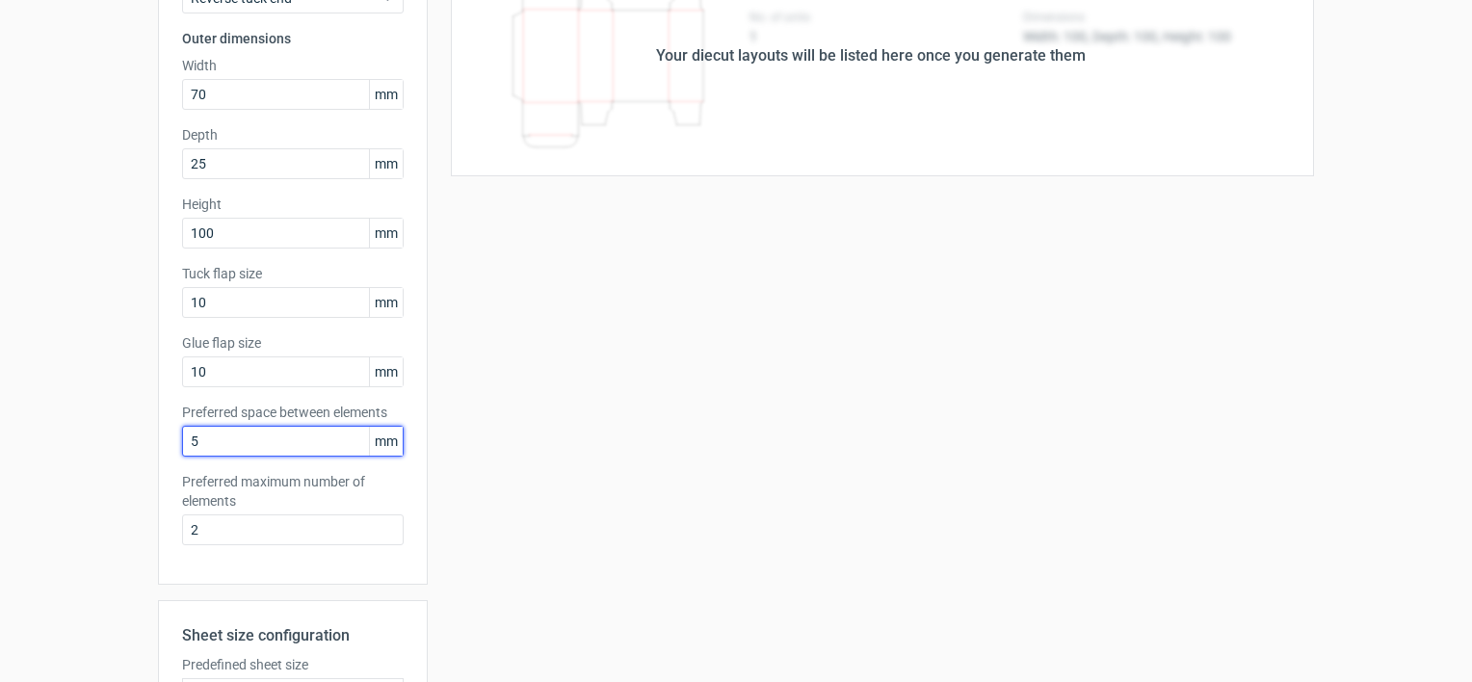
scroll to position [0, 0]
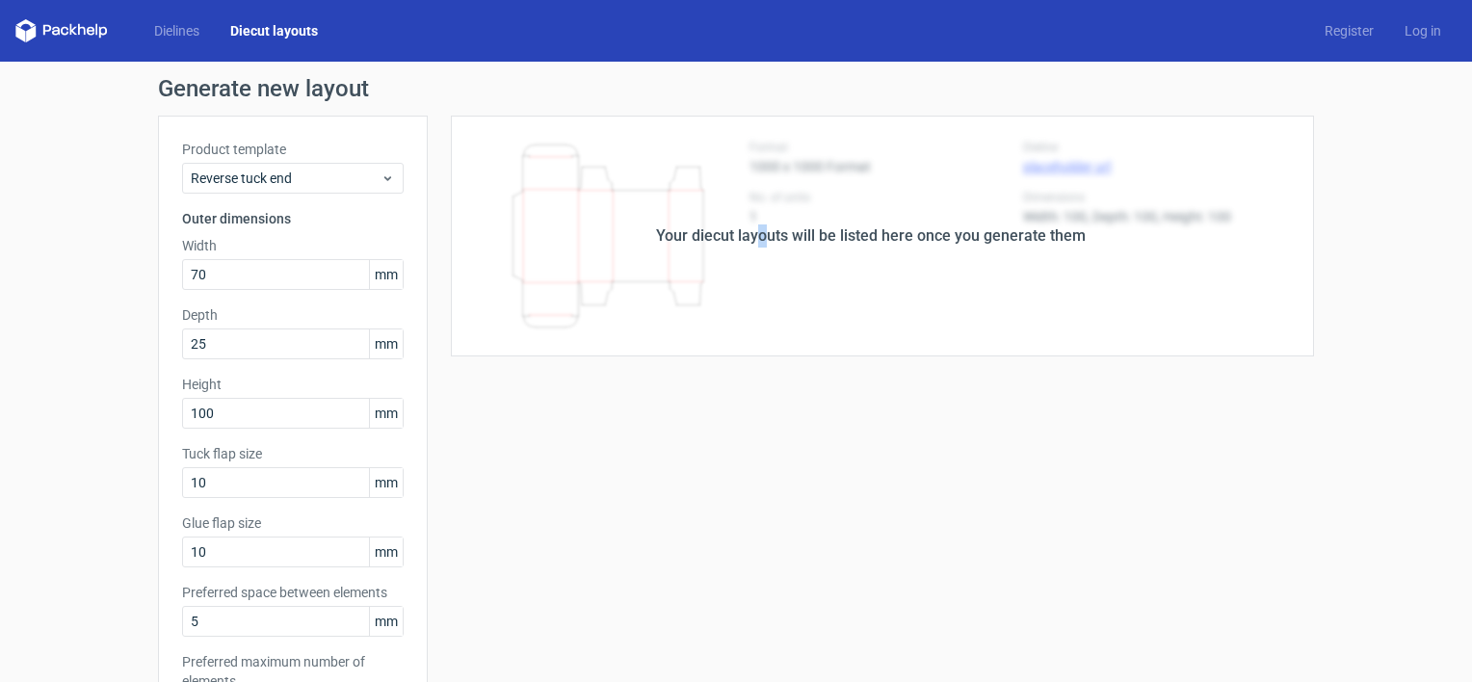
click at [756, 210] on div "Your diecut layouts will be listed here once you generate them" at bounding box center [871, 236] width 886 height 241
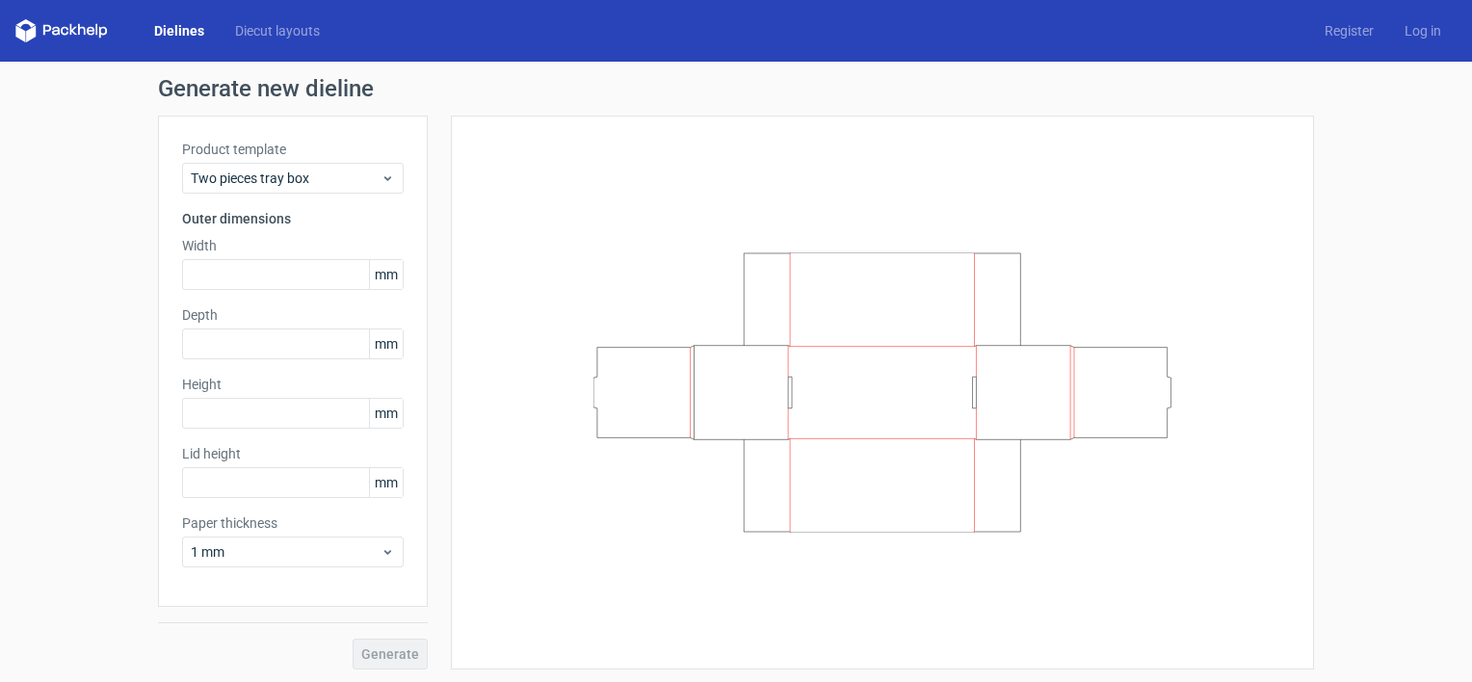
scroll to position [2, 0]
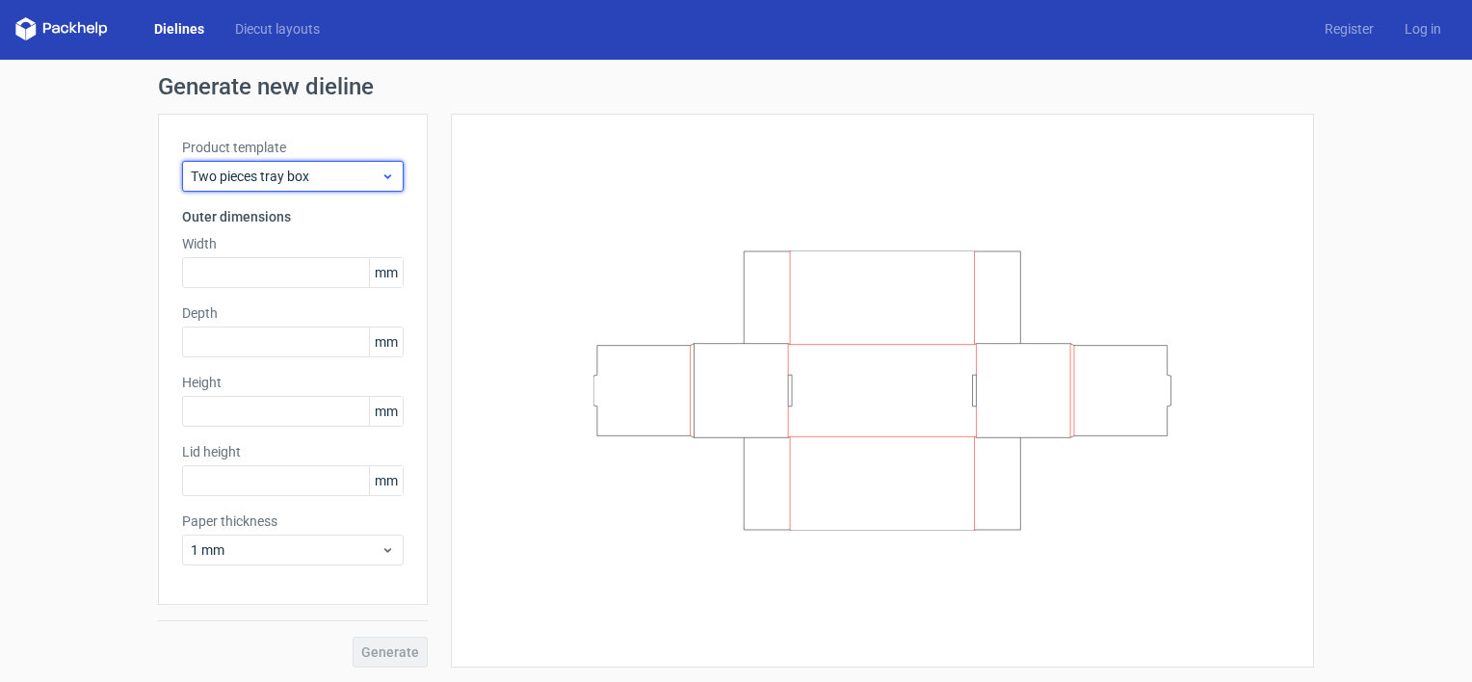
click at [383, 176] on icon at bounding box center [388, 176] width 14 height 15
